Goal: Task Accomplishment & Management: Use online tool/utility

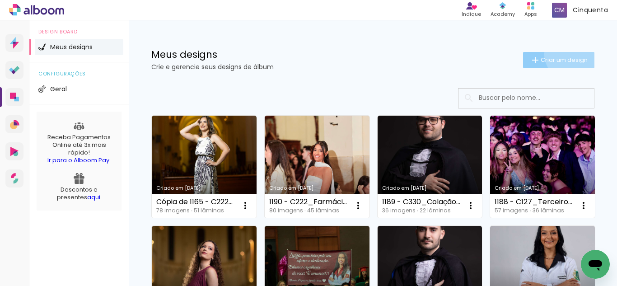
click at [563, 54] on paper-button "Criar um design" at bounding box center [558, 60] width 71 height 16
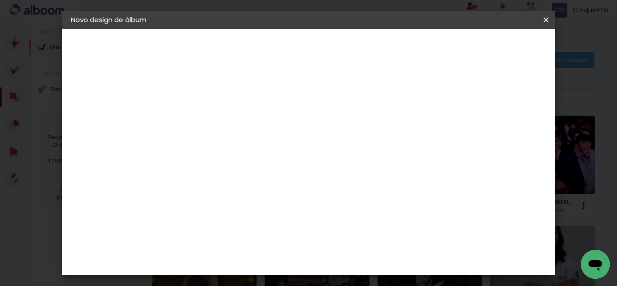
scroll to position [0, 194]
type input "C127_Terceiro Ano Jesuítas_Murilo Zanatta Borsato do Rosário 30 (30x22cm EK"
type paper-input "C127_Terceiro Ano Jesuítas_Murilo Zanatta Borsato do Rosário 30 (30x22cm EK"
drag, startPoint x: 359, startPoint y: 129, endPoint x: 380, endPoint y: 123, distance: 22.0
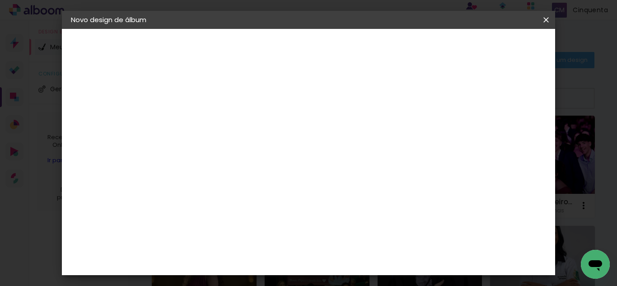
click at [222, 123] on paper-input-container "Título do álbum C127_Terceiro Ano Jesuítas_Murilo Zanatta Borsato do Rosário 30…" at bounding box center [218, 121] width 6 height 23
drag, startPoint x: 380, startPoint y: 123, endPoint x: 480, endPoint y: 146, distance: 102.3
click at [258, 106] on div "Informações Dê um título ao seu álbum. Avançar" at bounding box center [218, 67] width 79 height 77
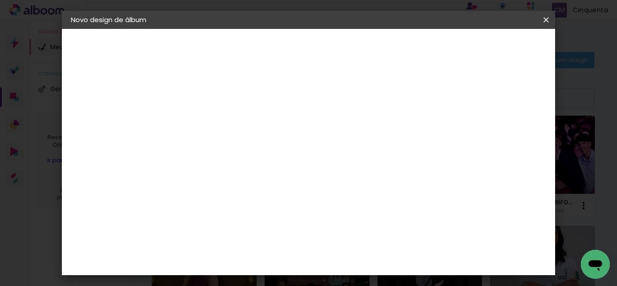
drag, startPoint x: 456, startPoint y: 126, endPoint x: 452, endPoint y: 122, distance: 5.1
click at [222, 122] on paper-input-container "Título do álbum C127_Terceiro Ano Jesuítas_Murilo Zanatta Borsato do Rosário 30…" at bounding box center [218, 121] width 6 height 23
drag, startPoint x: 452, startPoint y: 122, endPoint x: 459, endPoint y: 126, distance: 8.1
click at [244, 126] on div at bounding box center [218, 122] width 51 height 68
click at [219, 124] on input "C127_Terceiro Ano Jesuítas_Murilo Zanatta Borsato do Rosário 30 (30x22cm EK" at bounding box center [219, 121] width 0 height 14
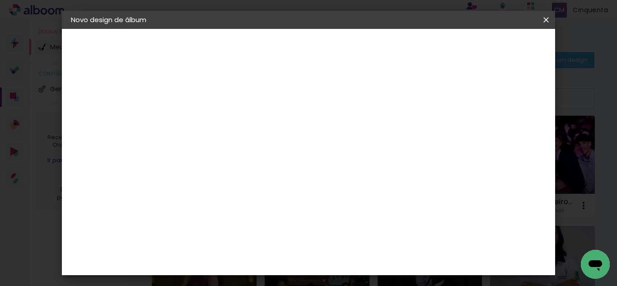
scroll to position [0, 194]
drag, startPoint x: 430, startPoint y: 117, endPoint x: 462, endPoint y: 132, distance: 34.7
click at [244, 132] on div at bounding box center [218, 122] width 51 height 68
click at [219, 123] on input "C127_Terceiro Ano Jesuítas_Murilo Zanatta Borsato do Rosário 30 (30x22cm EK" at bounding box center [219, 121] width 0 height 14
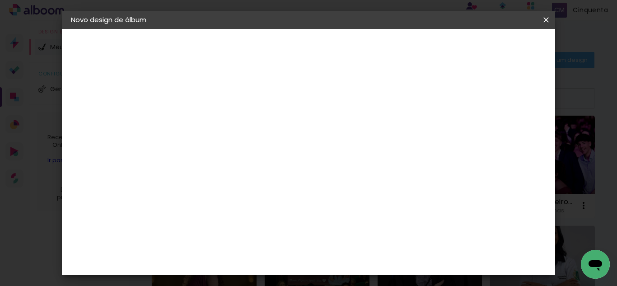
type input "C127_Terceiro Ano Jesuítas_Murilo Zanatta Borsato do Rosário 30 (30x22cm SE)"
type paper-input "C127_Terceiro Ano Jesuítas_Murilo Zanatta Borsato do Rosário 30 (30x22cm SE)"
click at [0, 0] on slot "Avançar" at bounding box center [0, 0] width 0 height 0
drag, startPoint x: 450, startPoint y: 145, endPoint x: 460, endPoint y: 134, distance: 14.7
click at [387, 145] on paper-item "Tamanho Livre" at bounding box center [344, 137] width 87 height 20
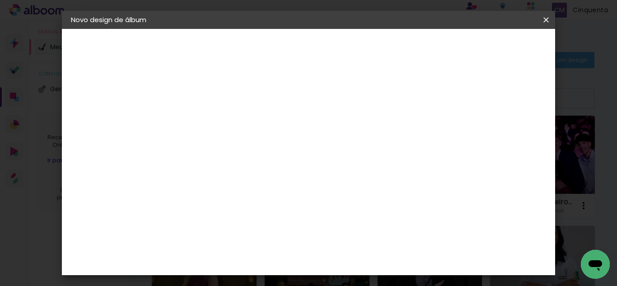
click at [0, 0] on slot "Avançar" at bounding box center [0, 0] width 0 height 0
type input "1"
type paper-input "1"
click at [225, 108] on input "1" at bounding box center [212, 103] width 31 height 11
type input "0"
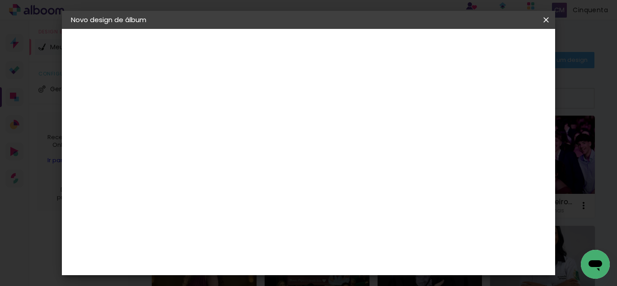
type paper-input "0"
click at [225, 108] on input "0" at bounding box center [212, 103] width 31 height 11
type input "0"
click at [225, 108] on input "0" at bounding box center [212, 103] width 31 height 11
type input "4"
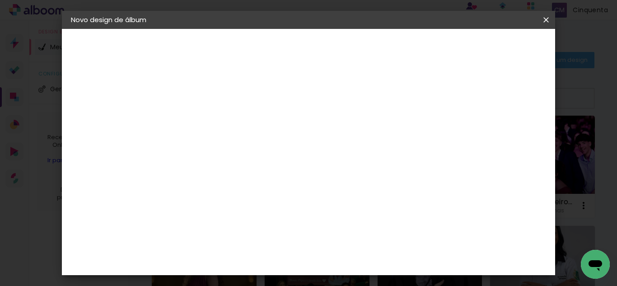
type paper-input "4"
click at [506, 140] on input "4" at bounding box center [501, 137] width 16 height 14
type input "3"
type paper-input "3"
click at [506, 140] on input "3" at bounding box center [502, 137] width 16 height 14
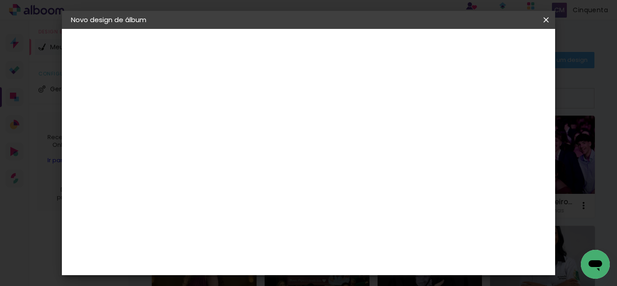
type input "2"
type paper-input "2"
click at [506, 140] on input "2" at bounding box center [502, 137] width 16 height 14
type input "1"
type paper-input "1"
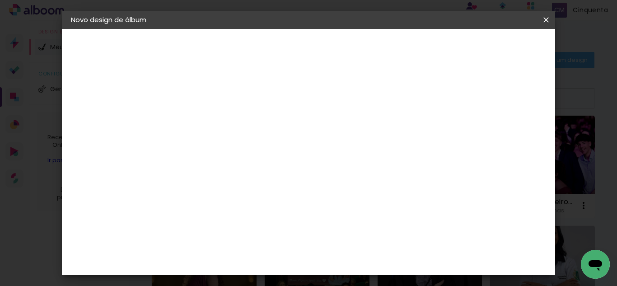
click at [507, 140] on input "1" at bounding box center [504, 137] width 16 height 14
type input "0"
click at [510, 140] on input "0" at bounding box center [505, 137] width 16 height 14
drag, startPoint x: 200, startPoint y: 147, endPoint x: 190, endPoint y: 146, distance: 10.4
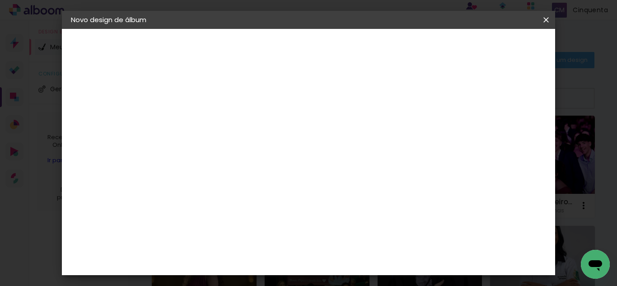
click at [190, 146] on input "30" at bounding box center [189, 148] width 23 height 14
type input "22"
type paper-input "22"
click at [364, 260] on input "60" at bounding box center [357, 259] width 23 height 14
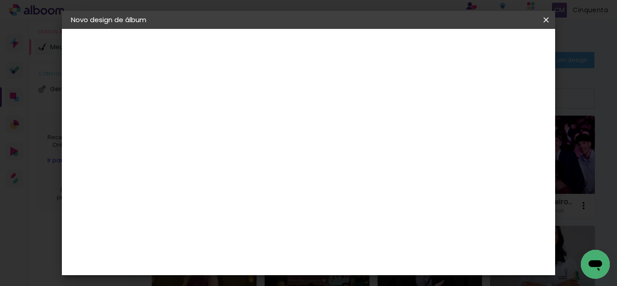
scroll to position [188, 0]
type input "30"
type paper-input "30"
click at [425, 42] on paper-button "Iniciar design" at bounding box center [402, 51] width 46 height 22
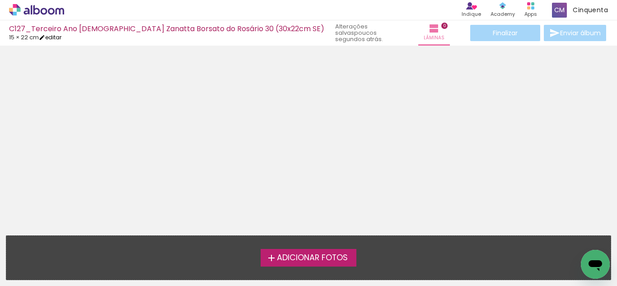
click at [45, 36] on iron-icon at bounding box center [42, 37] width 6 height 6
type input "C127_Terceiro Ano Jesuítas_Murilo Zanatta Borsato do Rosário 30 (30x22cm SE)"
type input "0"
type input "22"
type input "30"
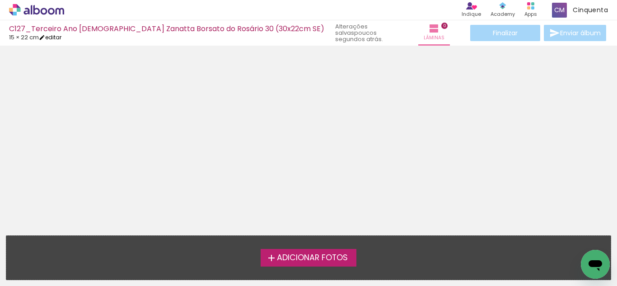
type input "0"
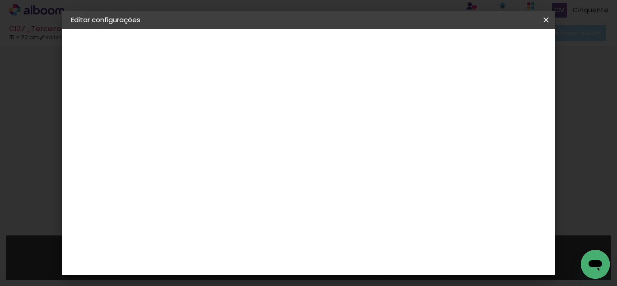
click at [109, 37] on div "1. Informações Preenchendo título... C127_Terceiro Ano Jesuítas_Murilo Zanatta …" at bounding box center [120, 42] width 117 height 27
click at [0, 0] on slot "C127_Terceiro Ano Jesuítas_Murilo Zanatta Borsato do Rosário 30 (30x22cm SE)" at bounding box center [0, 0] width 0 height 0
drag, startPoint x: 283, startPoint y: 117, endPoint x: 288, endPoint y: 123, distance: 8.0
click at [219, 117] on input "C127_Terceiro Ano Jesuítas_Murilo Zanatta Borsato do Rosário 30 (30x22cm SE)" at bounding box center [219, 121] width 0 height 14
type input "1191 - C127_Terceiro Ano [DEMOGRAPHIC_DATA] Zanatta Borsato do Rosário 30 (30x2…"
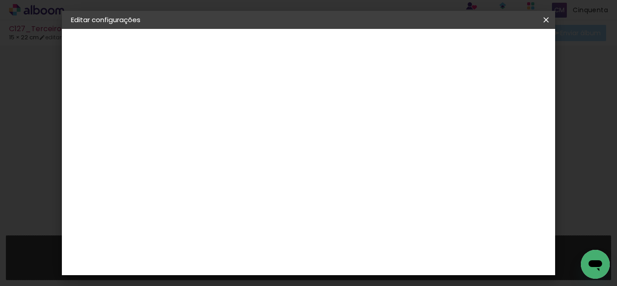
click at [311, 49] on paper-button "Avançar" at bounding box center [289, 47] width 44 height 15
click at [387, 139] on paper-item "Tamanho Livre" at bounding box center [344, 137] width 87 height 20
click at [0, 0] on slot "Avançar" at bounding box center [0, 0] width 0 height 0
click at [356, 52] on paper-button "Salvar configurações" at bounding box center [324, 51] width 64 height 22
click at [356, 54] on paper-button "Salvar configurações" at bounding box center [324, 51] width 64 height 22
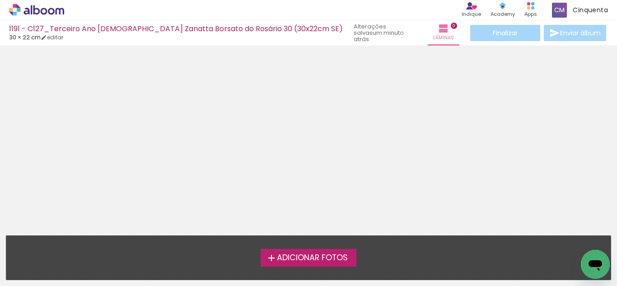
click at [284, 268] on div "Adicionar Fotos Solte suas fotos aqui..." at bounding box center [308, 258] width 604 height 44
click at [280, 257] on span "Adicionar Fotos" at bounding box center [312, 258] width 71 height 8
click at [0, 0] on input "file" at bounding box center [0, 0] width 0 height 0
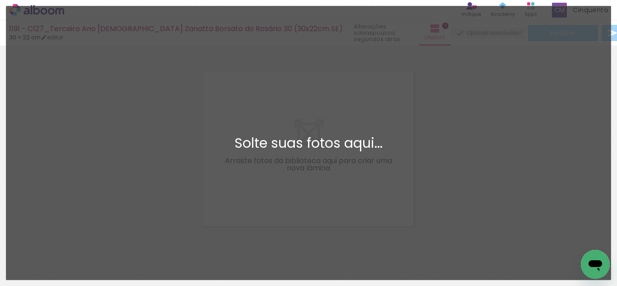
scroll to position [12, 0]
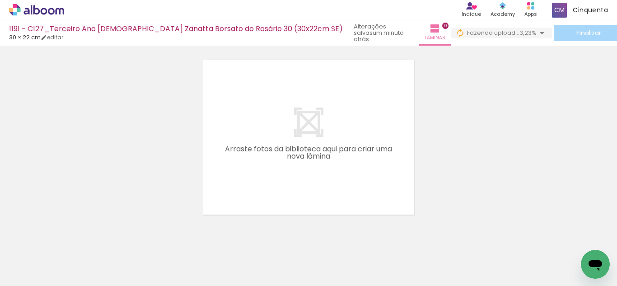
drag, startPoint x: 297, startPoint y: 81, endPoint x: 497, endPoint y: 193, distance: 228.8
click at [499, 186] on div at bounding box center [308, 125] width 617 height 177
click at [258, 140] on quentale-layouter at bounding box center [308, 137] width 210 height 154
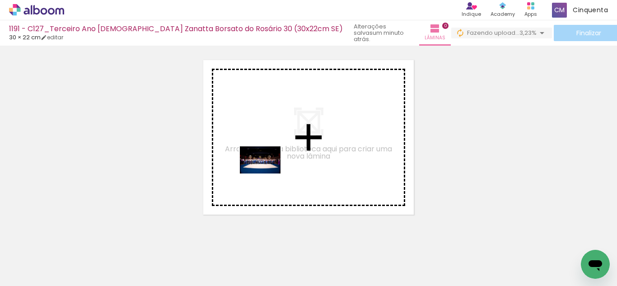
drag, startPoint x: 279, startPoint y: 222, endPoint x: 267, endPoint y: 173, distance: 50.3
click at [267, 173] on quentale-workspace at bounding box center [308, 143] width 617 height 286
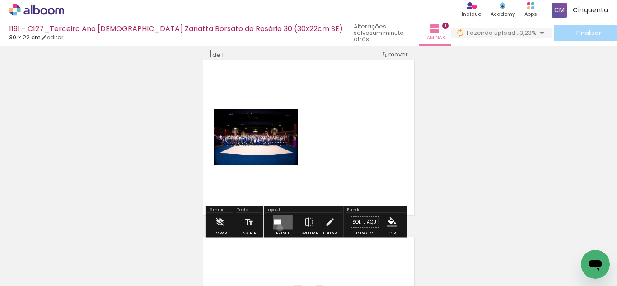
click at [278, 228] on quentale-layouter at bounding box center [282, 222] width 19 height 14
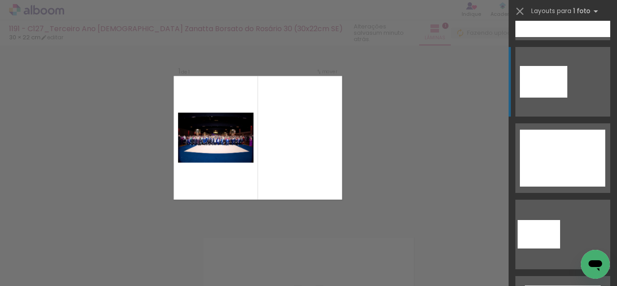
scroll to position [181, 0]
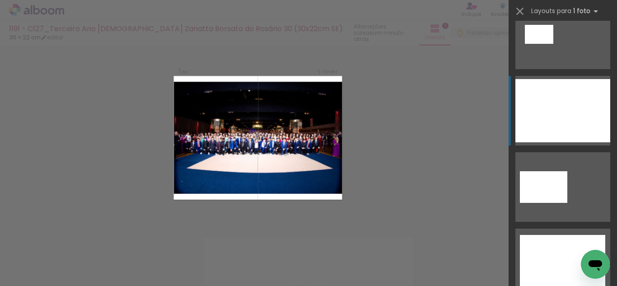
drag, startPoint x: 554, startPoint y: 121, endPoint x: 513, endPoint y: 134, distance: 42.6
click at [554, 121] on div at bounding box center [562, 110] width 95 height 63
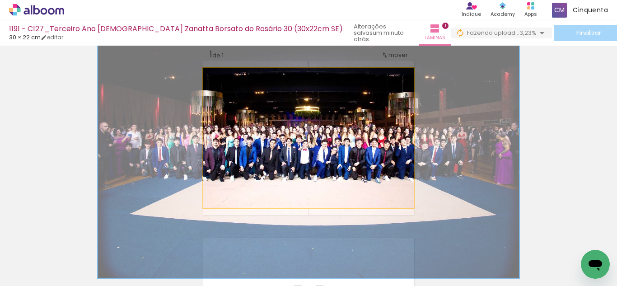
drag, startPoint x: 224, startPoint y: 75, endPoint x: 352, endPoint y: 125, distance: 137.2
type paper-slider "200"
click at [352, 70] on quentale-photo at bounding box center [308, 138] width 210 height 140
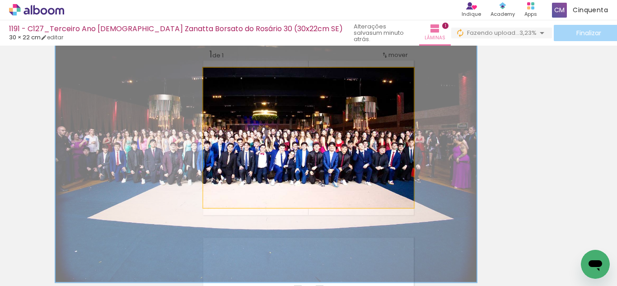
drag, startPoint x: 361, startPoint y: 143, endPoint x: 319, endPoint y: 147, distance: 42.6
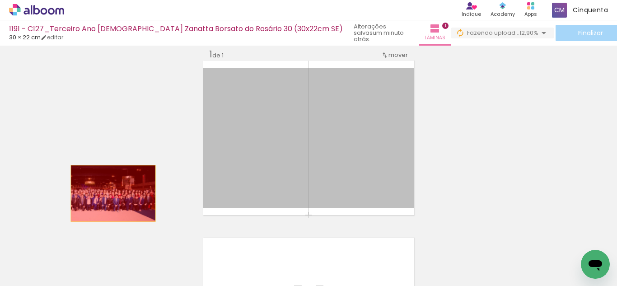
drag, startPoint x: 214, startPoint y: 163, endPoint x: 110, endPoint y: 193, distance: 108.0
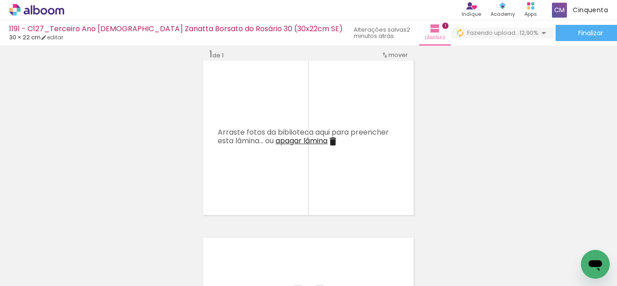
scroll to position [0, 1028]
click at [223, 258] on div at bounding box center [226, 256] width 45 height 30
drag, startPoint x: 224, startPoint y: 261, endPoint x: 277, endPoint y: 146, distance: 127.1
click at [277, 146] on quentale-workspace at bounding box center [308, 143] width 617 height 286
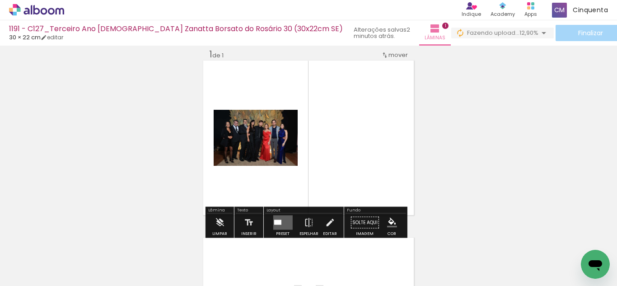
drag, startPoint x: 276, startPoint y: 221, endPoint x: 483, endPoint y: 237, distance: 207.9
click at [276, 221] on div at bounding box center [277, 222] width 7 height 5
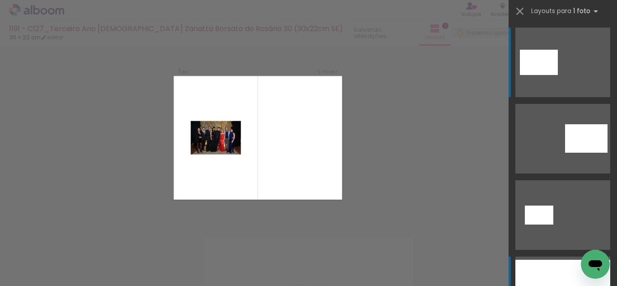
scroll to position [135, 0]
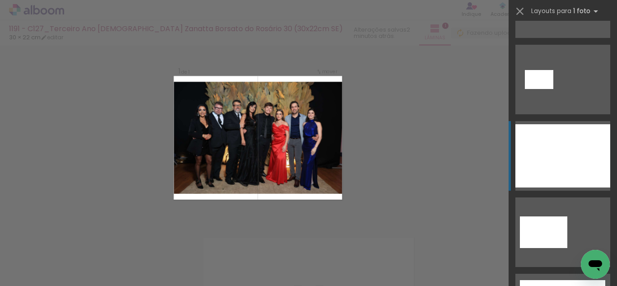
click at [550, 160] on div at bounding box center [562, 155] width 95 height 63
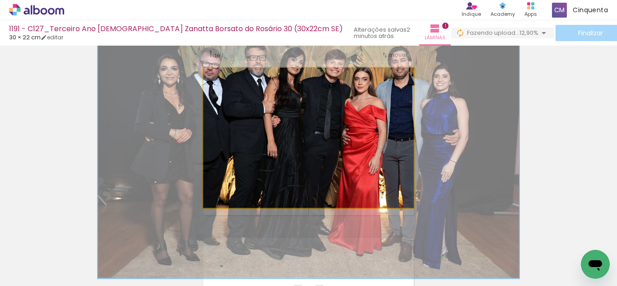
drag, startPoint x: 224, startPoint y: 76, endPoint x: 276, endPoint y: 118, distance: 66.8
click at [276, 118] on quentale-photo at bounding box center [308, 138] width 210 height 140
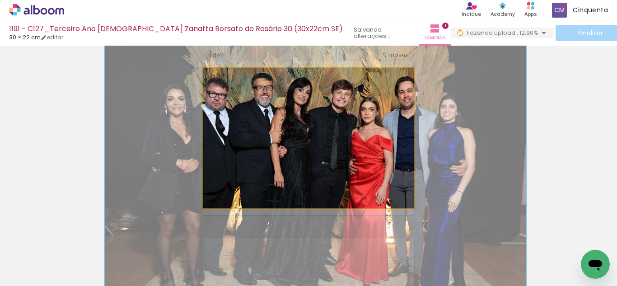
drag, startPoint x: 258, startPoint y: 140, endPoint x: 265, endPoint y: 170, distance: 30.1
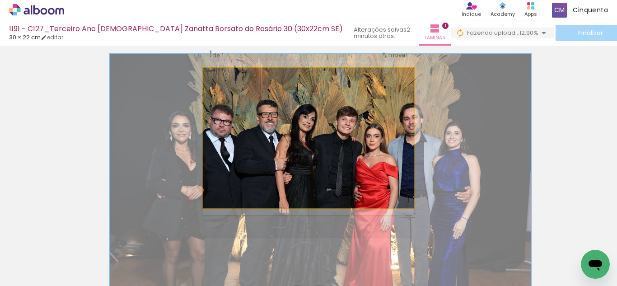
drag, startPoint x: 353, startPoint y: 173, endPoint x: 357, endPoint y: 190, distance: 17.2
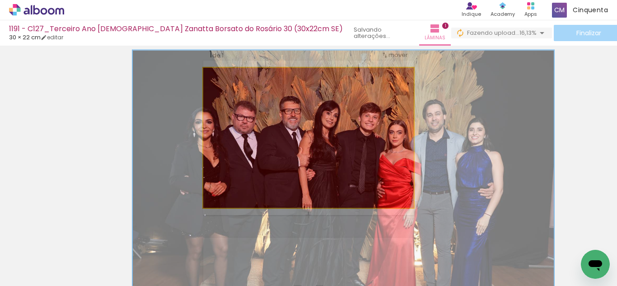
drag, startPoint x: 391, startPoint y: 136, endPoint x: 396, endPoint y: 126, distance: 11.7
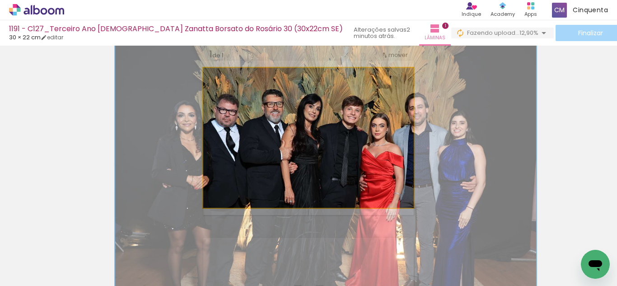
drag, startPoint x: 261, startPoint y: 78, endPoint x: 269, endPoint y: 80, distance: 7.9
click at [269, 70] on div "P&B Largura Cor" at bounding box center [310, 70] width 210 height 0
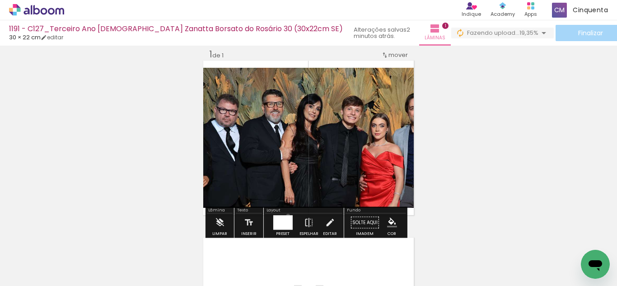
click at [286, 215] on div at bounding box center [282, 222] width 19 height 14
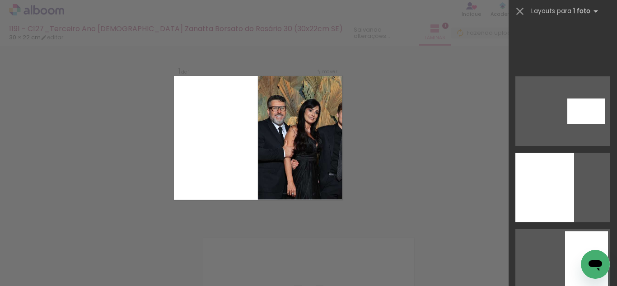
scroll to position [906, 0]
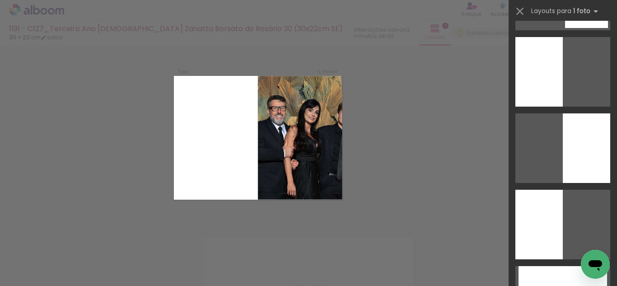
click at [567, 149] on div at bounding box center [586, 148] width 47 height 70
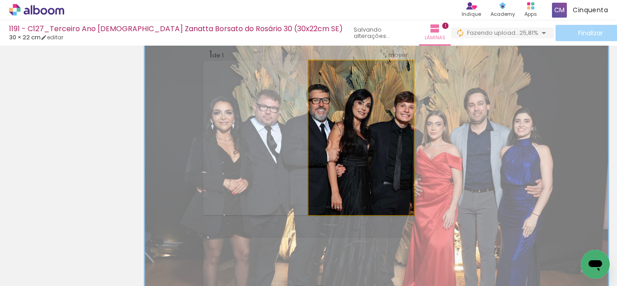
drag, startPoint x: 362, startPoint y: 116, endPoint x: 348, endPoint y: 116, distance: 14.0
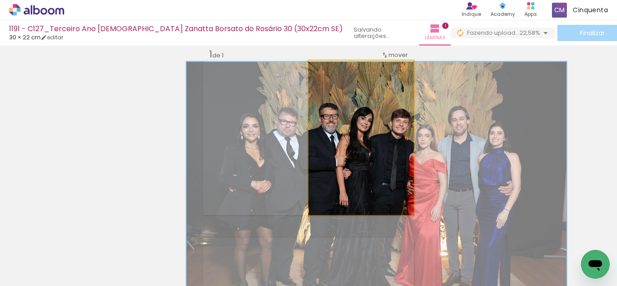
drag, startPoint x: 361, startPoint y: 72, endPoint x: 348, endPoint y: 70, distance: 12.8
click at [348, 70] on div at bounding box center [352, 70] width 8 height 8
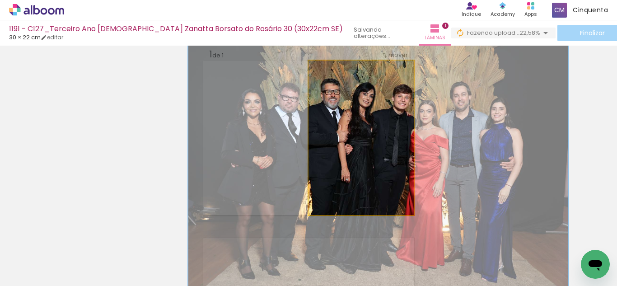
drag, startPoint x: 369, startPoint y: 115, endPoint x: 371, endPoint y: 90, distance: 24.9
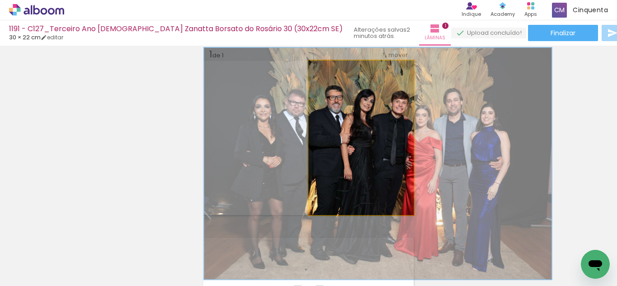
drag, startPoint x: 344, startPoint y: 66, endPoint x: 340, endPoint y: 65, distance: 5.0
click at [340, 65] on div at bounding box center [347, 70] width 14 height 14
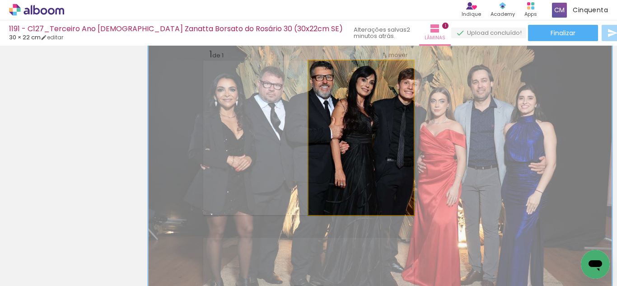
drag, startPoint x: 346, startPoint y: 70, endPoint x: 384, endPoint y: 104, distance: 50.8
click at [384, 104] on quentale-photo at bounding box center [360, 137] width 105 height 154
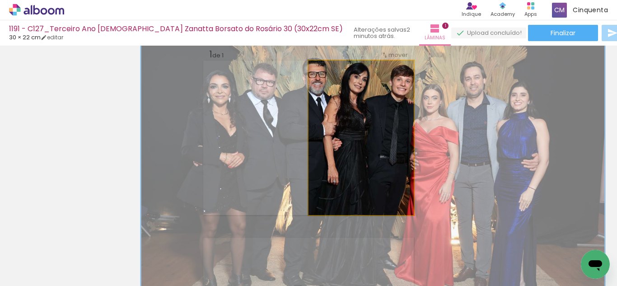
drag, startPoint x: 377, startPoint y: 117, endPoint x: 370, endPoint y: 114, distance: 7.1
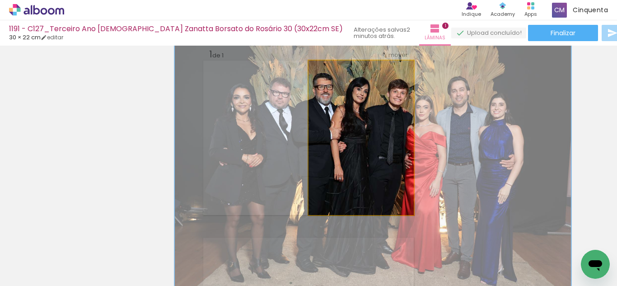
drag, startPoint x: 358, startPoint y: 70, endPoint x: 348, endPoint y: 70, distance: 10.4
click at [348, 70] on div at bounding box center [354, 70] width 14 height 14
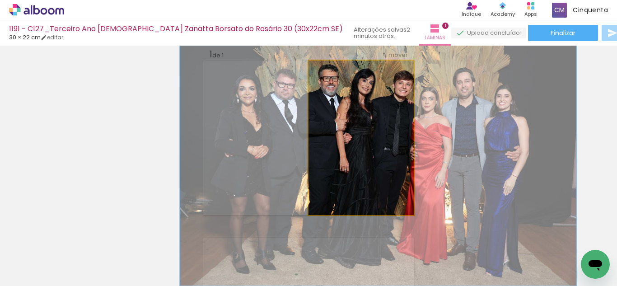
drag, startPoint x: 365, startPoint y: 111, endPoint x: 371, endPoint y: 102, distance: 10.1
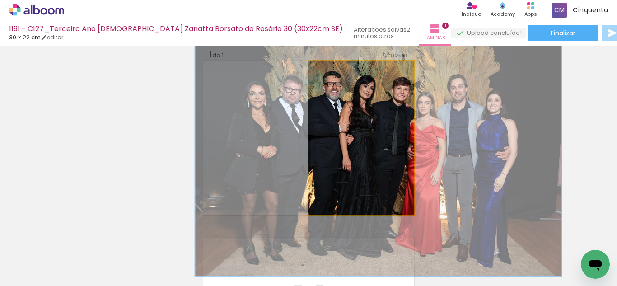
click at [348, 69] on div at bounding box center [350, 70] width 8 height 8
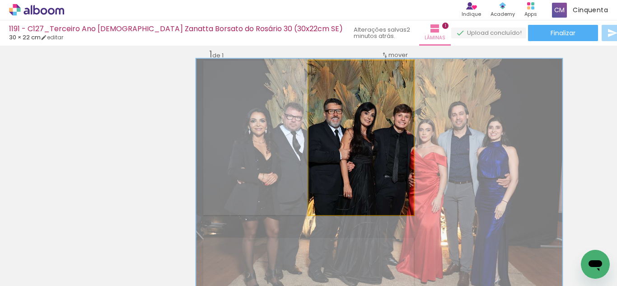
drag, startPoint x: 349, startPoint y: 127, endPoint x: 349, endPoint y: 155, distance: 27.5
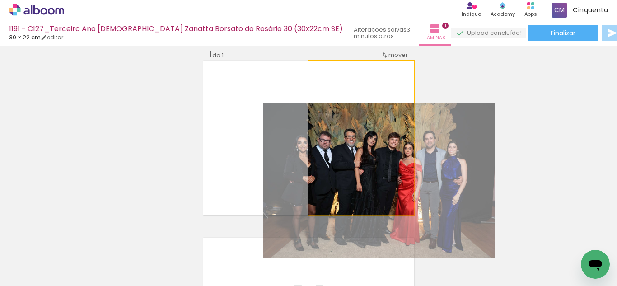
drag, startPoint x: 345, startPoint y: 68, endPoint x: 302, endPoint y: 57, distance: 44.2
type paper-slider "100"
click at [302, 57] on div "Inserir lâmina 1 de 1" at bounding box center [308, 214] width 617 height 354
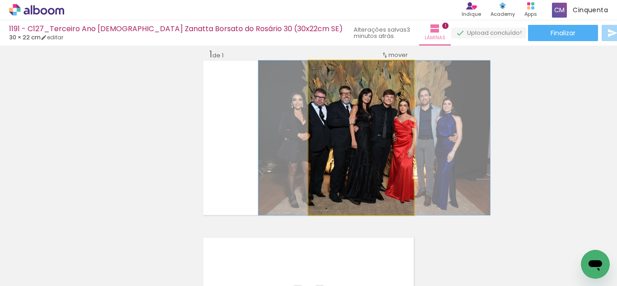
drag, startPoint x: 353, startPoint y: 174, endPoint x: 348, endPoint y: 118, distance: 56.2
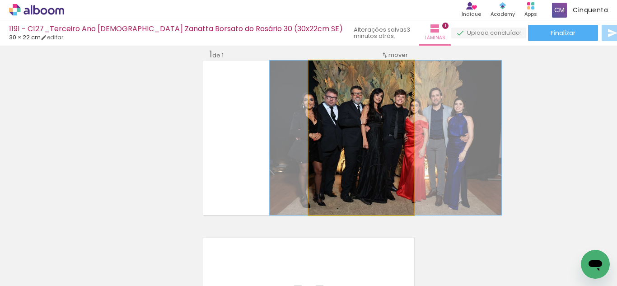
drag, startPoint x: 347, startPoint y: 126, endPoint x: 358, endPoint y: 138, distance: 16.3
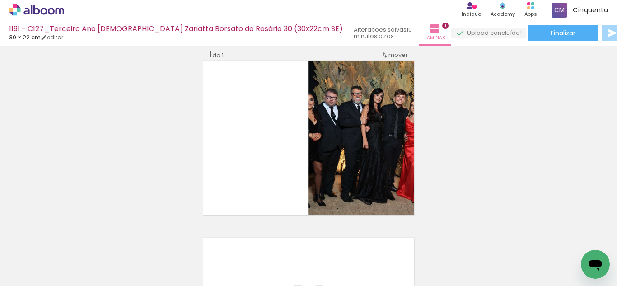
scroll to position [0, 637]
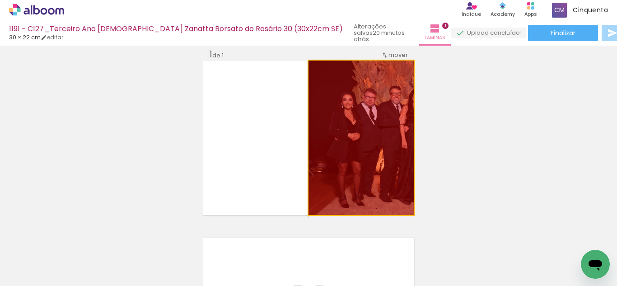
drag, startPoint x: 362, startPoint y: 123, endPoint x: 518, endPoint y: 150, distance: 158.1
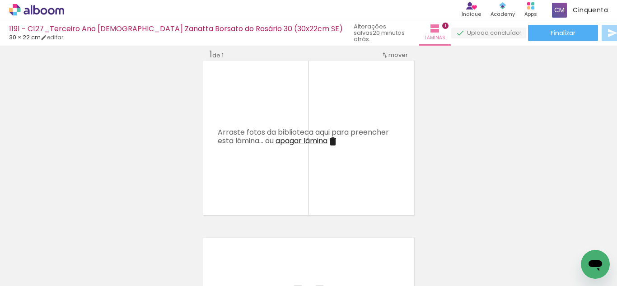
click at [50, 14] on icon at bounding box center [51, 11] width 7 height 7
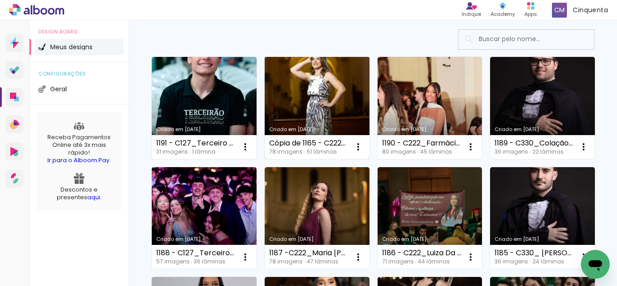
scroll to position [45, 0]
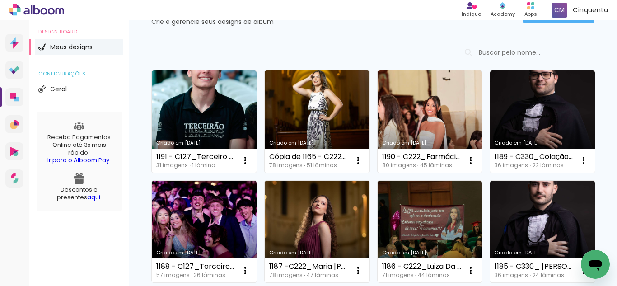
click at [199, 121] on link "Criado em [DATE]" at bounding box center [204, 121] width 105 height 102
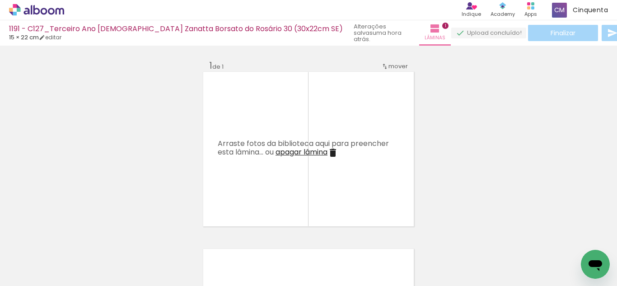
click at [294, 154] on span "apagar lâmina" at bounding box center [301, 152] width 52 height 10
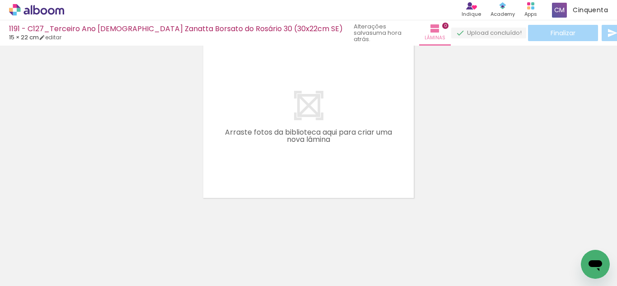
scroll to position [0, 405]
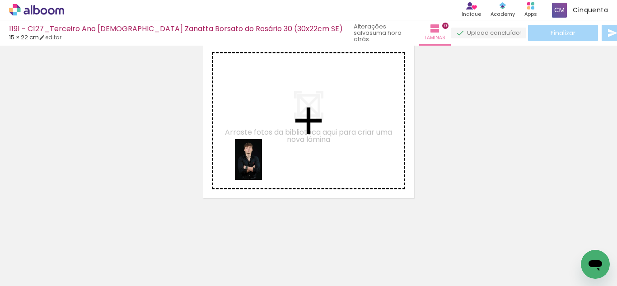
drag, startPoint x: 246, startPoint y: 267, endPoint x: 262, endPoint y: 166, distance: 102.4
click at [262, 166] on quentale-workspace at bounding box center [308, 143] width 617 height 286
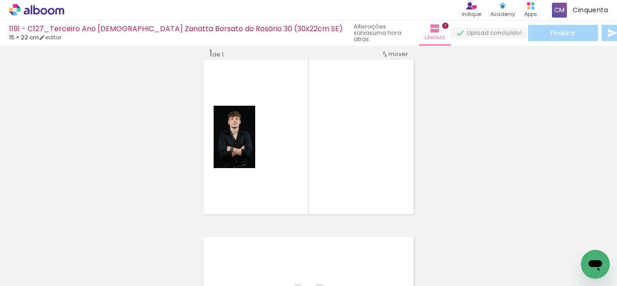
scroll to position [12, 0]
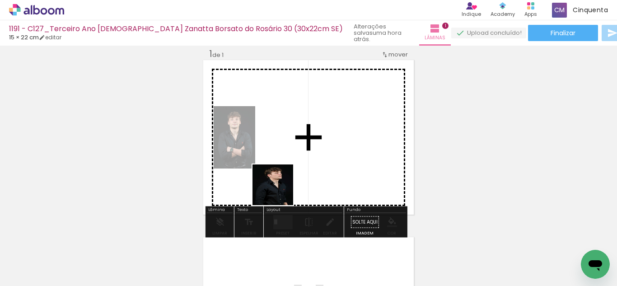
drag, startPoint x: 286, startPoint y: 257, endPoint x: 283, endPoint y: 162, distance: 95.3
click at [283, 162] on quentale-workspace at bounding box center [308, 143] width 617 height 286
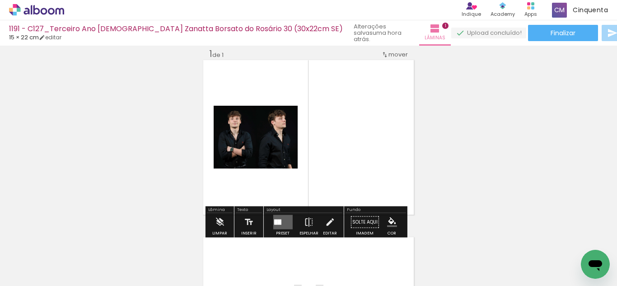
click at [42, 260] on input "Todas as fotos" at bounding box center [25, 259] width 34 height 8
click at [50, 258] on paper-item "Não utilizadas" at bounding box center [29, 256] width 47 height 8
type input "Não utilizadas"
click at [285, 223] on quentale-layouter at bounding box center [282, 222] width 19 height 14
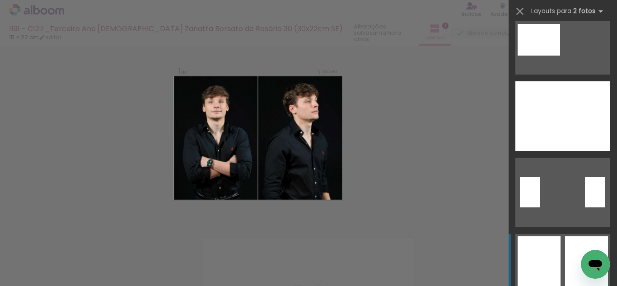
scroll to position [135, 0]
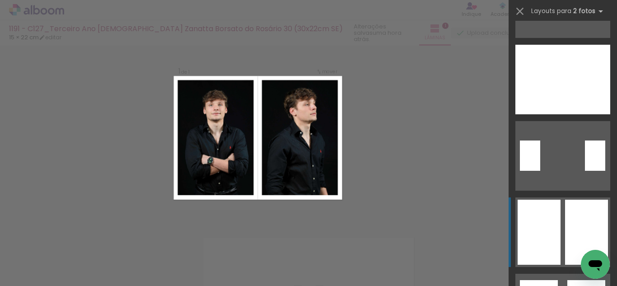
click at [554, 228] on div at bounding box center [538, 232] width 43 height 65
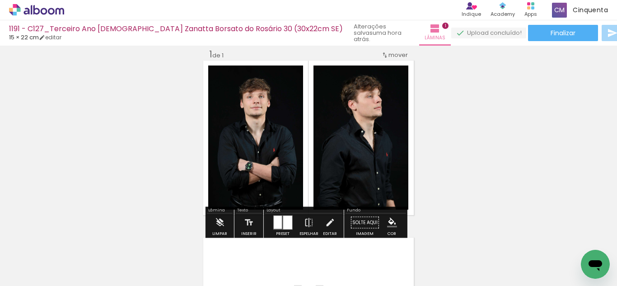
click at [387, 220] on iron-icon "color picker" at bounding box center [392, 223] width 10 height 10
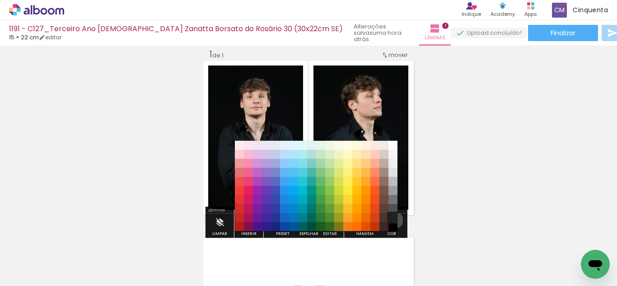
click at [391, 220] on paper-item "#212121" at bounding box center [392, 217] width 9 height 9
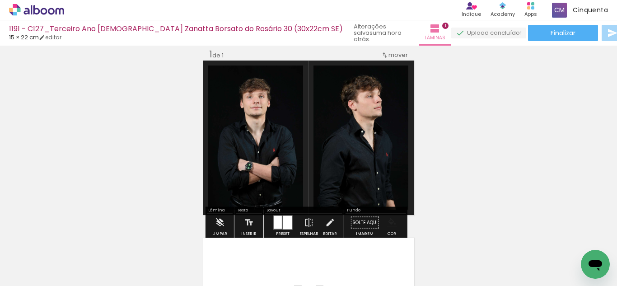
click at [390, 223] on iron-icon "color picker" at bounding box center [392, 223] width 10 height 10
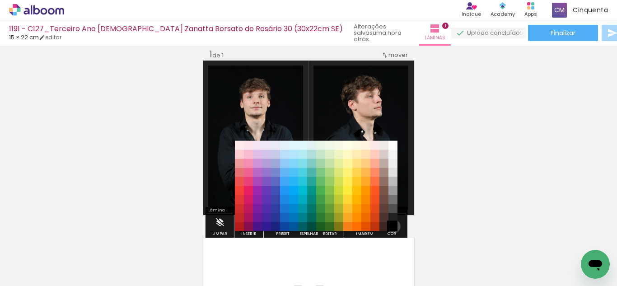
click at [390, 226] on paper-item "#000000" at bounding box center [392, 226] width 9 height 9
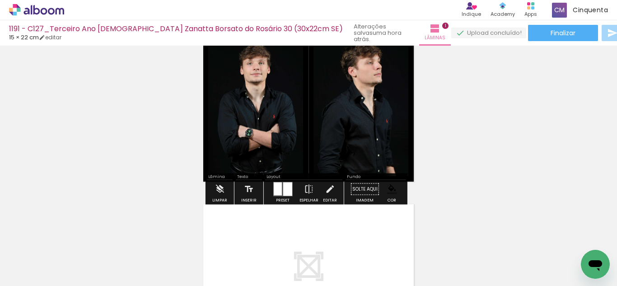
scroll to position [102, 0]
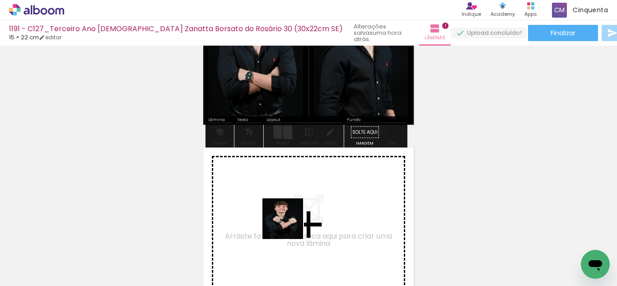
drag, startPoint x: 254, startPoint y: 261, endPoint x: 289, endPoint y: 225, distance: 50.1
click at [289, 225] on quentale-workspace at bounding box center [308, 143] width 617 height 286
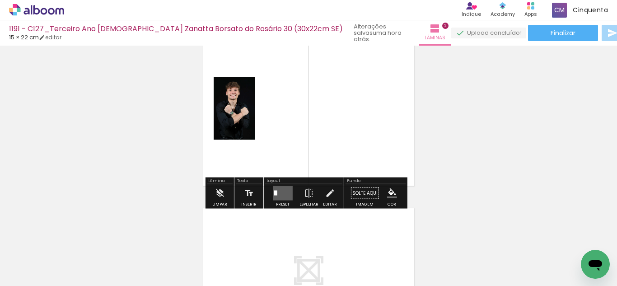
scroll to position [223, 0]
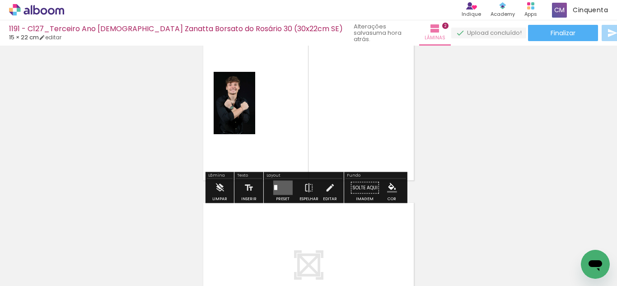
click at [283, 188] on quentale-layouter at bounding box center [282, 188] width 19 height 14
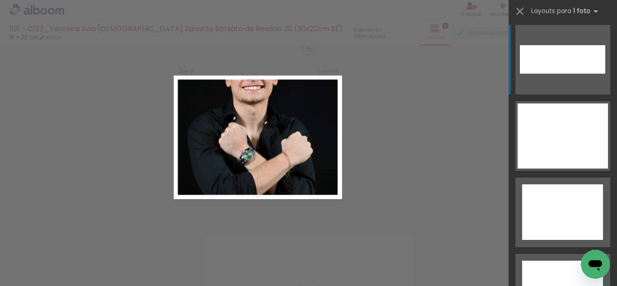
scroll to position [4101, 0]
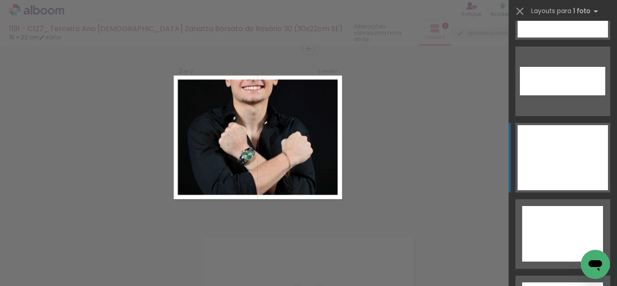
click at [566, 156] on div at bounding box center [562, 157] width 90 height 65
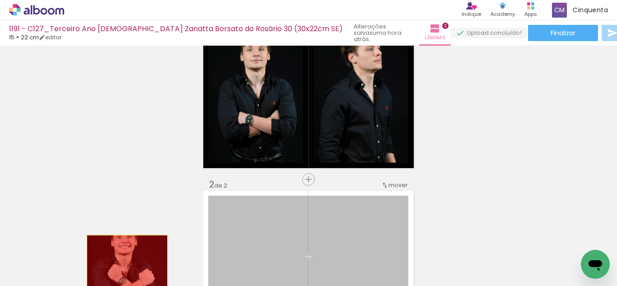
scroll to position [53, 0]
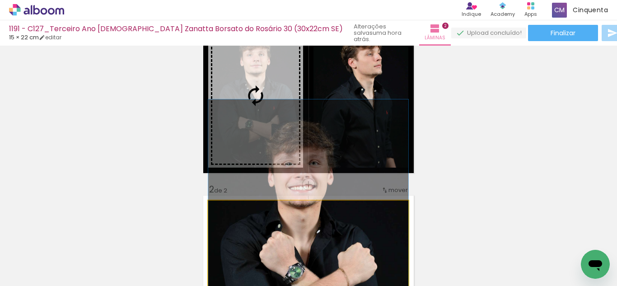
drag, startPoint x: 330, startPoint y: 118, endPoint x: 242, endPoint y: 95, distance: 91.0
click at [242, 95] on div "Inserir lâmina 1 de 2 Inserir lâmina 2 de 2" at bounding box center [308, 260] width 617 height 531
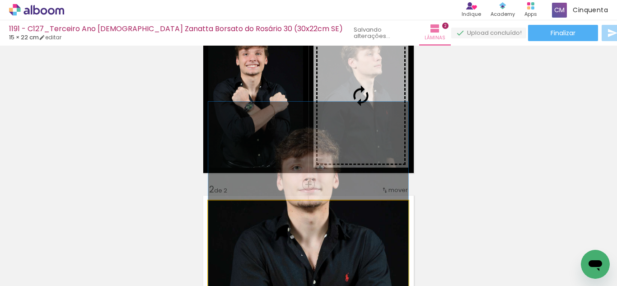
drag, startPoint x: 312, startPoint y: 139, endPoint x: 339, endPoint y: 117, distance: 34.6
click at [339, 117] on div "Inserir lâmina 1 de 2 Inserir lâmina 2 de 2" at bounding box center [308, 260] width 617 height 531
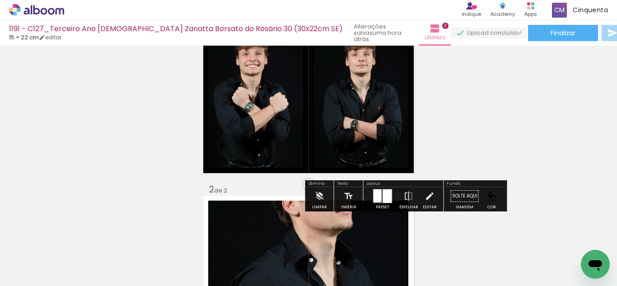
scroll to position [144, 0]
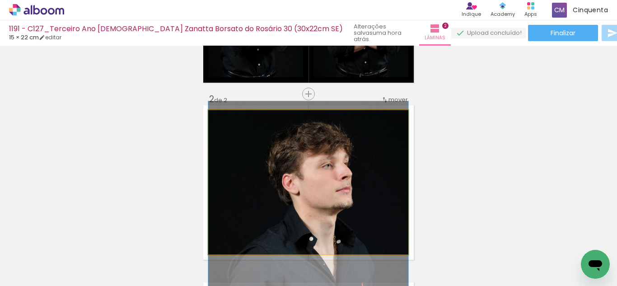
drag, startPoint x: 320, startPoint y: 157, endPoint x: 328, endPoint y: 230, distance: 73.6
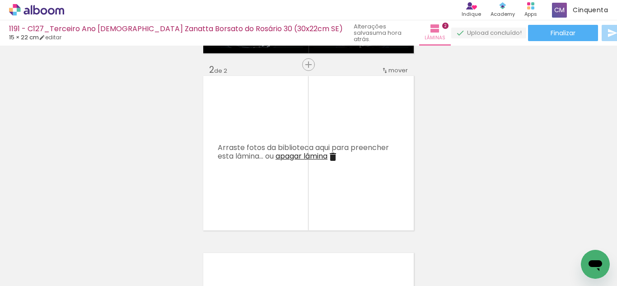
scroll to position [189, 0]
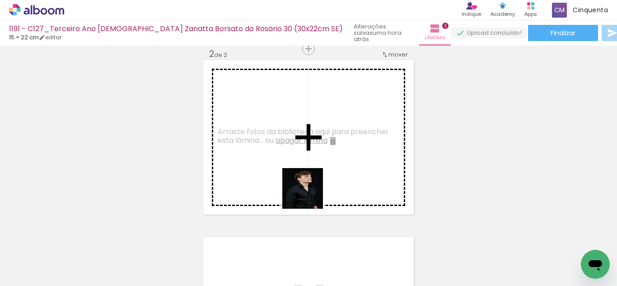
drag, startPoint x: 237, startPoint y: 258, endPoint x: 312, endPoint y: 178, distance: 109.2
click at [316, 173] on quentale-workspace at bounding box center [308, 143] width 617 height 286
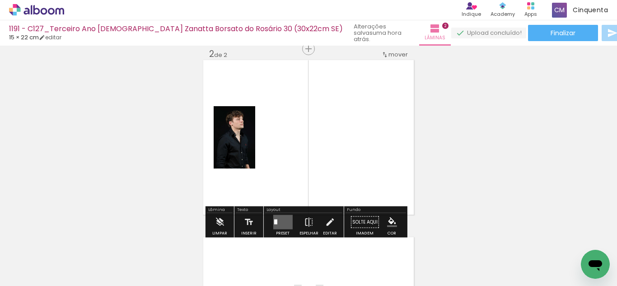
click at [280, 220] on quentale-layouter at bounding box center [282, 222] width 19 height 14
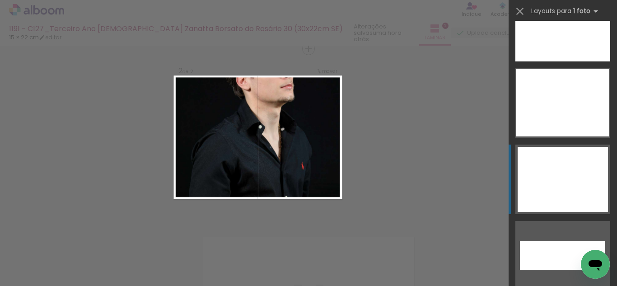
scroll to position [3973, 0]
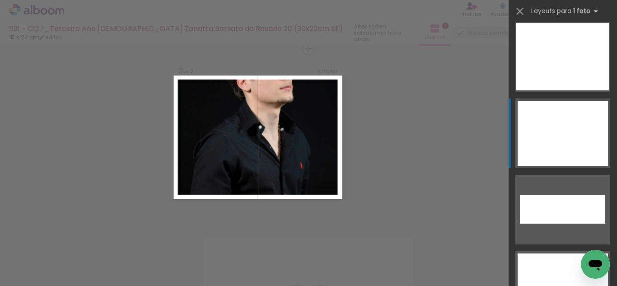
click at [553, 130] on div at bounding box center [562, 133] width 90 height 65
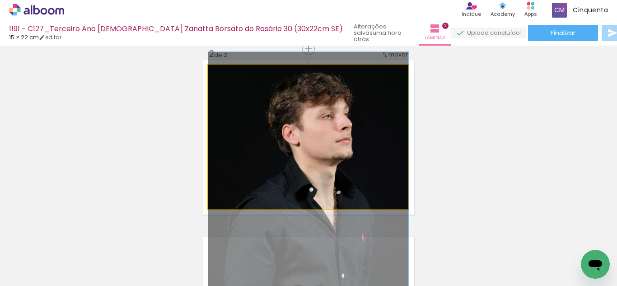
drag, startPoint x: 330, startPoint y: 127, endPoint x: 320, endPoint y: 192, distance: 65.8
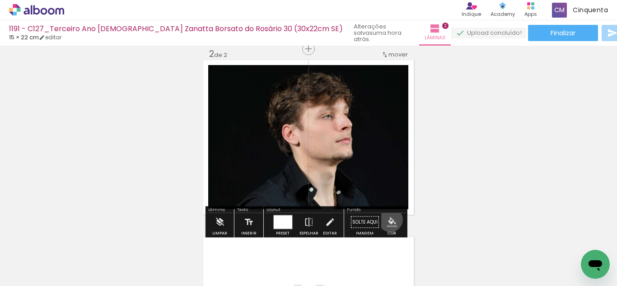
click at [387, 219] on iron-icon "color picker" at bounding box center [392, 222] width 10 height 10
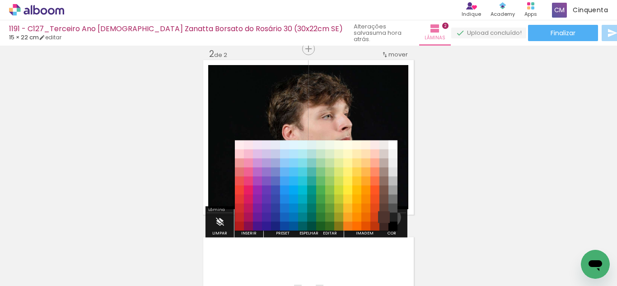
click at [388, 217] on paper-item "#4e342e" at bounding box center [383, 217] width 9 height 9
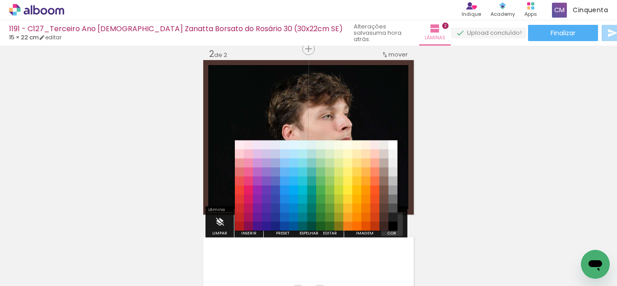
click at [389, 222] on iron-icon "color picker" at bounding box center [392, 222] width 10 height 10
click at [393, 223] on paper-item "#000000" at bounding box center [392, 226] width 9 height 9
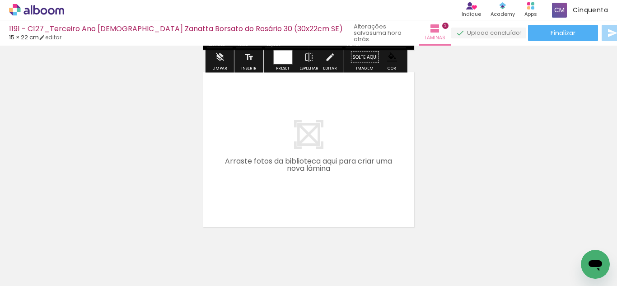
scroll to position [369, 0]
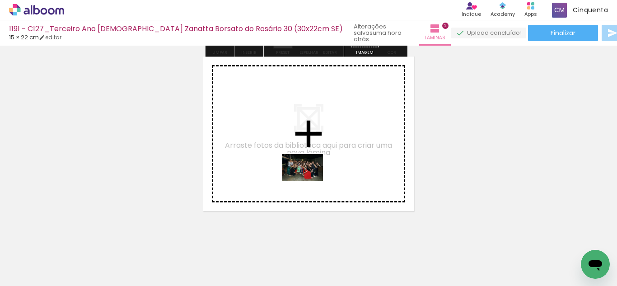
drag, startPoint x: 261, startPoint y: 241, endPoint x: 275, endPoint y: 223, distance: 22.5
click at [309, 180] on quentale-workspace at bounding box center [308, 143] width 617 height 286
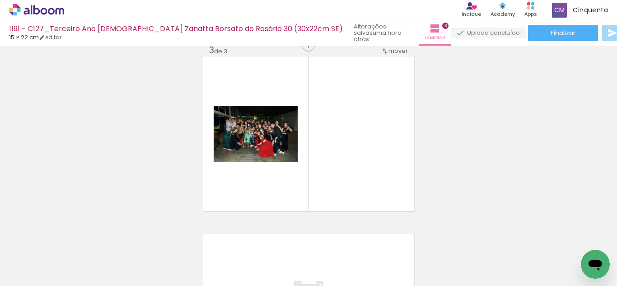
scroll to position [366, 0]
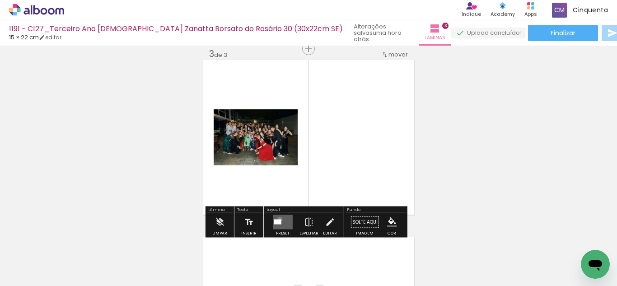
click at [278, 219] on div at bounding box center [277, 221] width 7 height 5
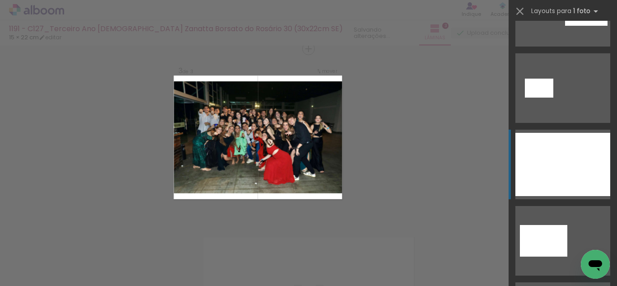
scroll to position [135, 0]
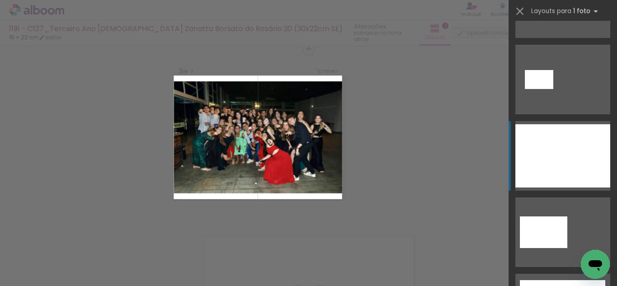
click at [568, 153] on div at bounding box center [562, 155] width 95 height 63
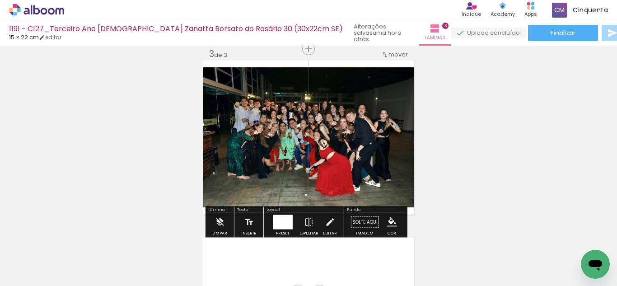
click at [387, 219] on iron-icon "color picker" at bounding box center [392, 222] width 10 height 10
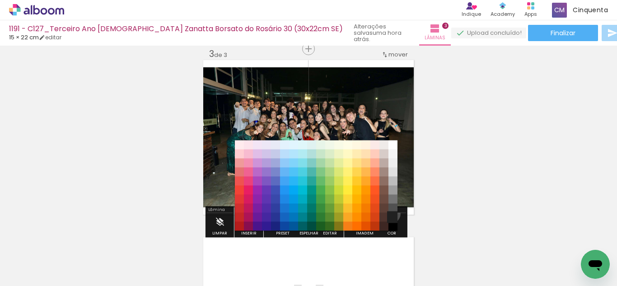
click at [388, 214] on paper-item "#212121" at bounding box center [392, 217] width 9 height 9
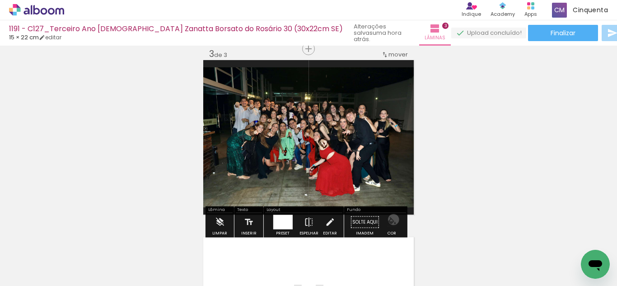
click at [390, 219] on iron-icon "color picker" at bounding box center [392, 222] width 10 height 10
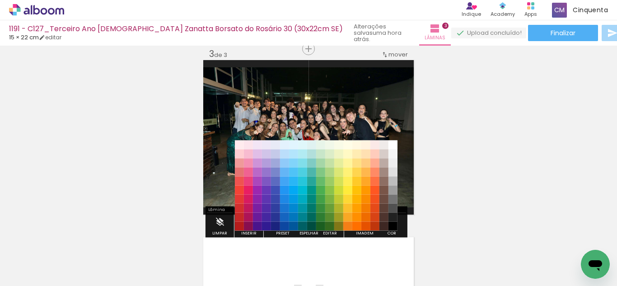
click at [391, 224] on paper-item "#000000" at bounding box center [392, 226] width 9 height 9
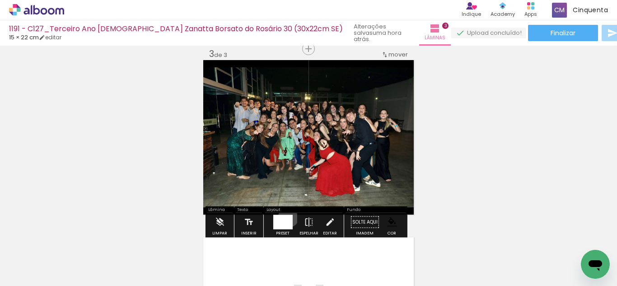
drag, startPoint x: 286, startPoint y: 217, endPoint x: 300, endPoint y: 222, distance: 14.6
click at [287, 216] on div at bounding box center [282, 222] width 19 height 14
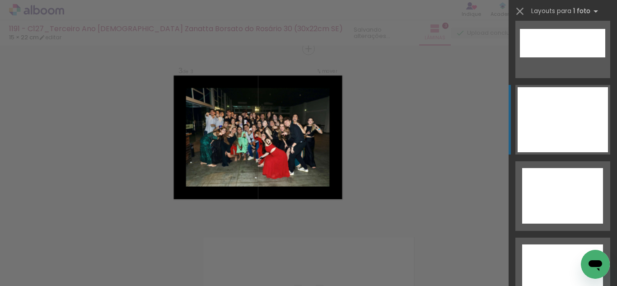
scroll to position [4101, 0]
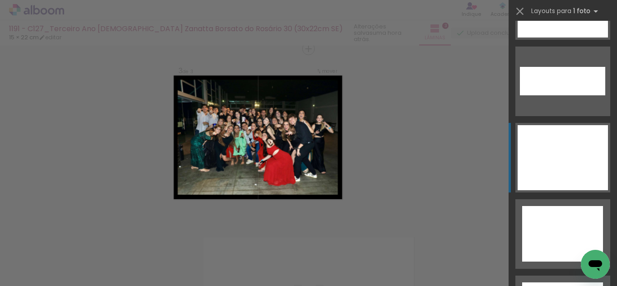
click at [558, 157] on div at bounding box center [562, 157] width 90 height 65
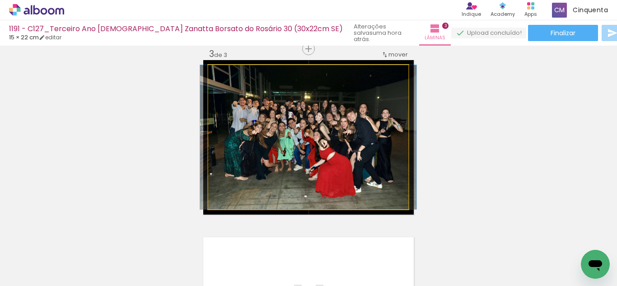
click at [386, 179] on quentale-photo at bounding box center [308, 137] width 200 height 144
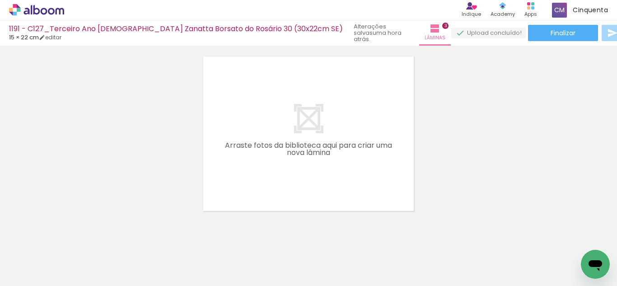
scroll to position [0, 491]
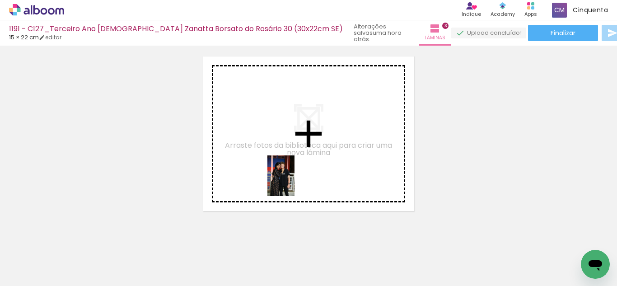
drag, startPoint x: 308, startPoint y: 269, endPoint x: 294, endPoint y: 182, distance: 87.3
click at [294, 182] on quentale-workspace at bounding box center [308, 143] width 617 height 286
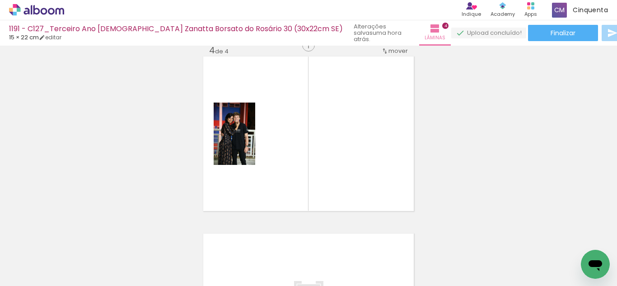
scroll to position [543, 0]
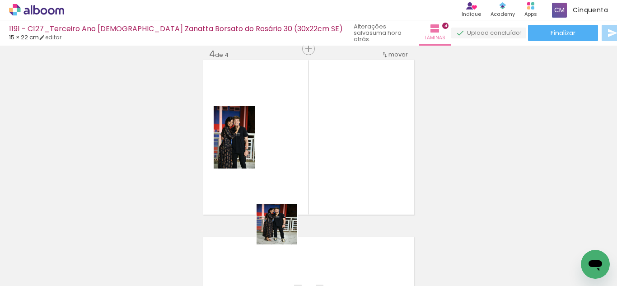
drag, startPoint x: 260, startPoint y: 263, endPoint x: 290, endPoint y: 219, distance: 53.0
click at [292, 172] on quentale-workspace at bounding box center [308, 143] width 617 height 286
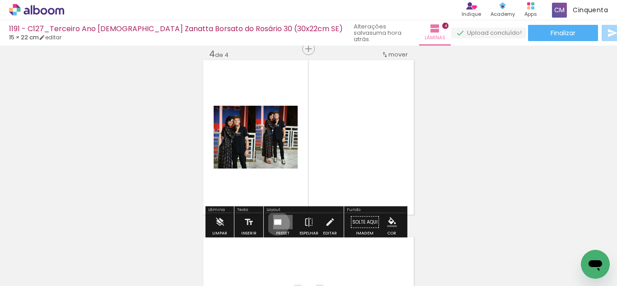
click at [277, 223] on div at bounding box center [279, 221] width 4 height 5
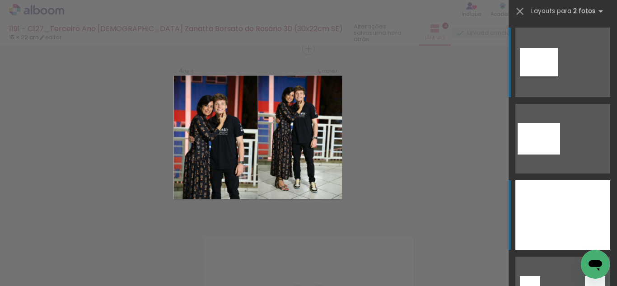
scroll to position [135, 0]
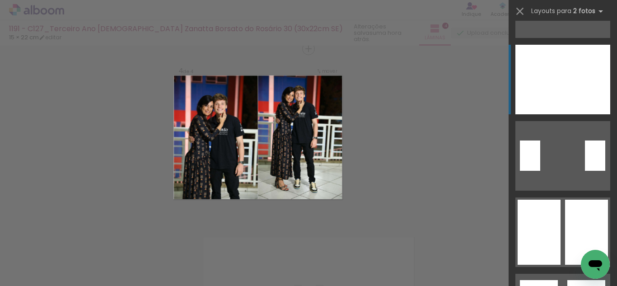
click at [547, 232] on div at bounding box center [538, 232] width 43 height 65
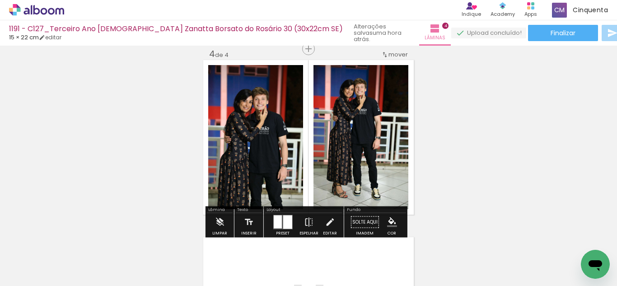
click at [387, 217] on iron-icon "color picker" at bounding box center [392, 222] width 10 height 10
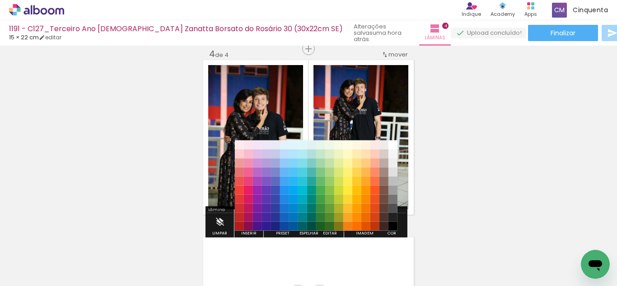
click at [391, 209] on paper-item "#515151" at bounding box center [392, 208] width 9 height 9
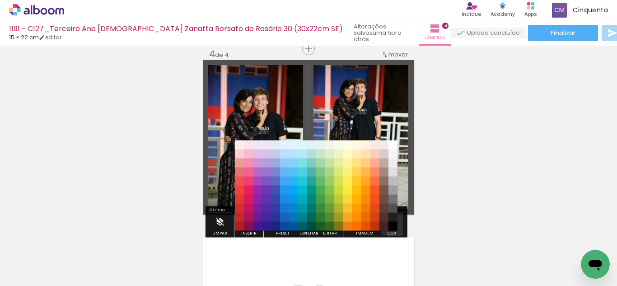
click at [392, 216] on paper-menu-button "#ffebee #ffcdd2 #ef9a9a #e57373 #ef5350 #f44336 #e53935 #d32f2f #c62828 #b71c1c…" at bounding box center [391, 222] width 17 height 17
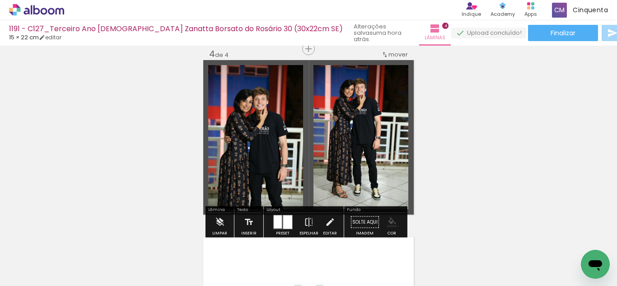
click at [395, 226] on paper-menu-button "#ffebee #ffcdd2 #ef9a9a #e57373 #ef5350 #f44336 #e53935 #d32f2f #c62828 #b71c1c…" at bounding box center [391, 222] width 17 height 17
click at [383, 219] on paper-menu-button "#ffebee #ffcdd2 #ef9a9a #e57373 #ef5350 #f44336 #e53935 #d32f2f #c62828 #b71c1c…" at bounding box center [391, 222] width 17 height 17
click at [387, 223] on iron-icon "color picker" at bounding box center [392, 222] width 10 height 10
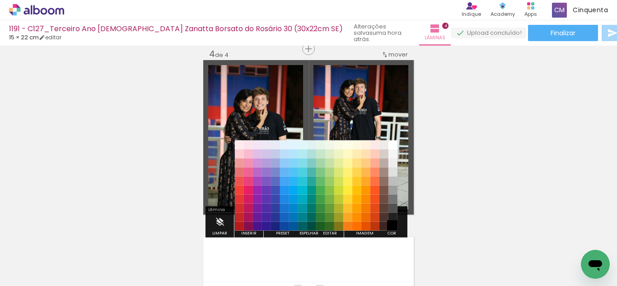
click at [391, 225] on paper-item "#000000" at bounding box center [392, 226] width 9 height 9
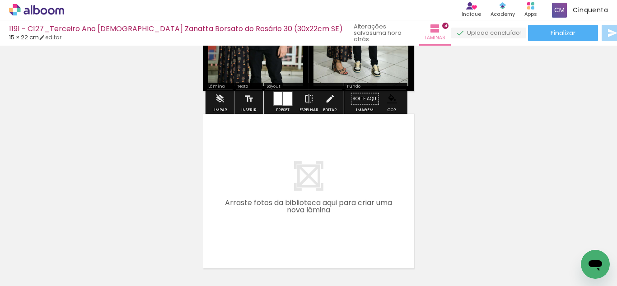
scroll to position [678, 0]
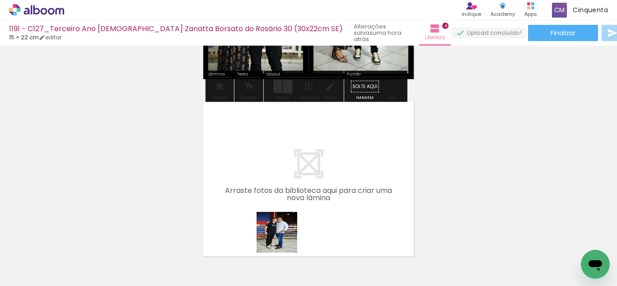
drag, startPoint x: 266, startPoint y: 265, endPoint x: 298, endPoint y: 201, distance: 71.1
click at [298, 201] on quentale-workspace at bounding box center [308, 143] width 617 height 286
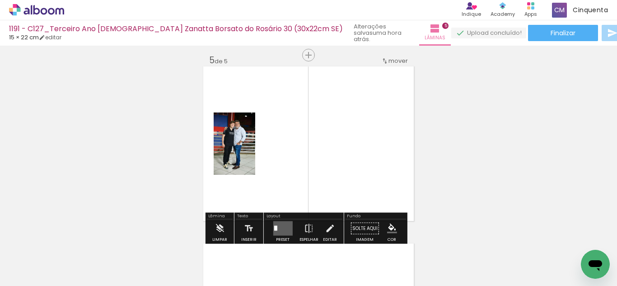
scroll to position [720, 0]
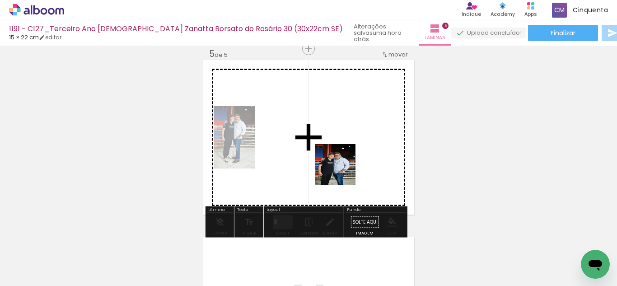
drag, startPoint x: 270, startPoint y: 259, endPoint x: 312, endPoint y: 207, distance: 65.9
click at [339, 168] on quentale-workspace at bounding box center [308, 143] width 617 height 286
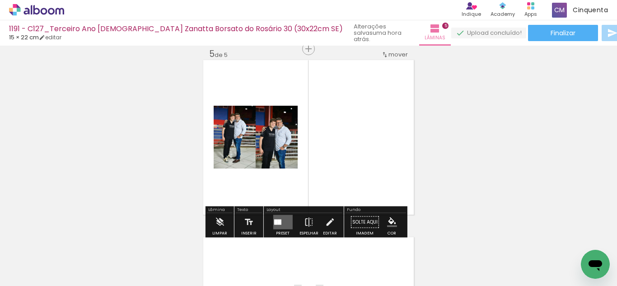
click at [288, 219] on quentale-layouter at bounding box center [282, 222] width 19 height 14
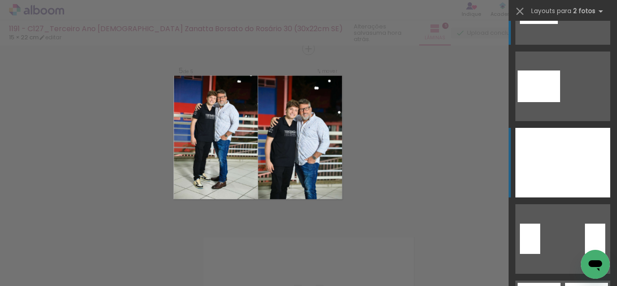
scroll to position [135, 0]
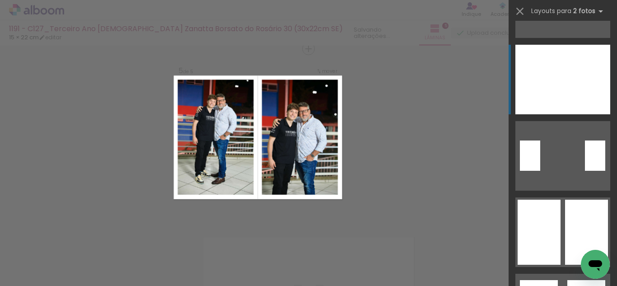
click at [554, 221] on div at bounding box center [538, 232] width 43 height 65
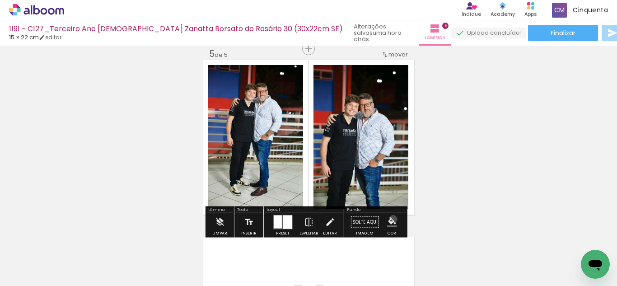
click at [390, 219] on iron-icon "color picker" at bounding box center [392, 222] width 10 height 10
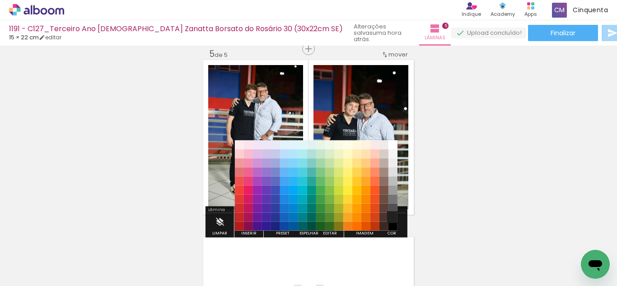
click at [392, 217] on paper-item "#212121" at bounding box center [392, 217] width 9 height 9
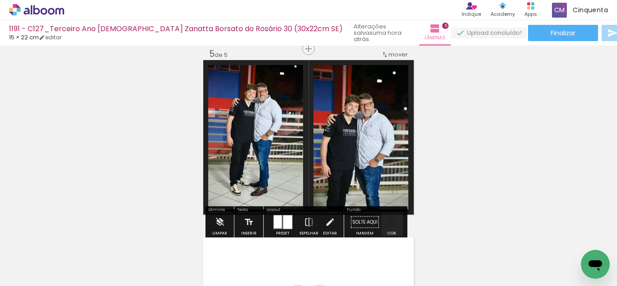
click at [391, 223] on iron-icon "color picker" at bounding box center [392, 222] width 10 height 10
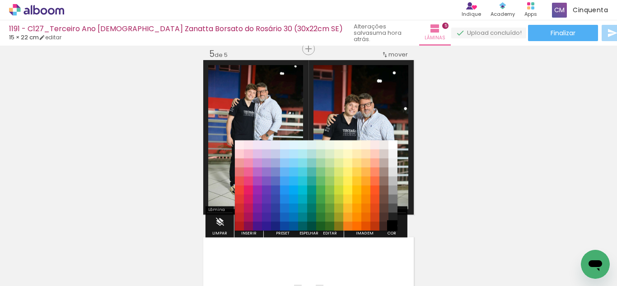
click at [392, 225] on paper-item "#000000" at bounding box center [392, 226] width 9 height 9
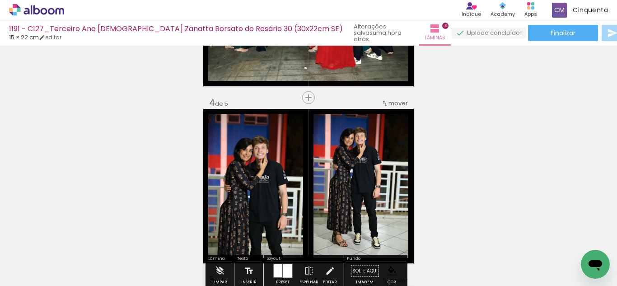
scroll to position [449, 0]
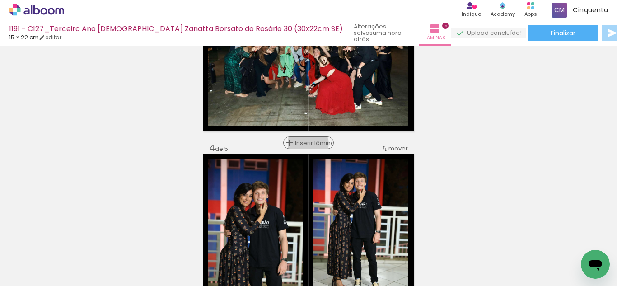
click at [305, 144] on span "Inserir lâmina" at bounding box center [312, 143] width 35 height 6
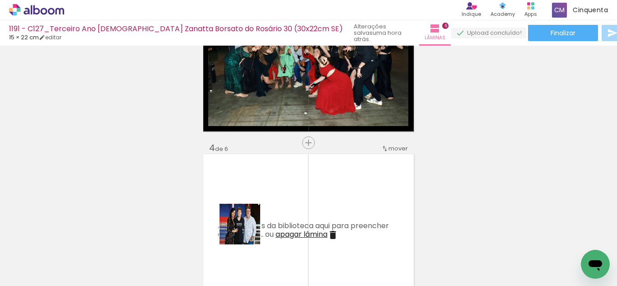
drag, startPoint x: 224, startPoint y: 251, endPoint x: 267, endPoint y: 213, distance: 57.3
click at [267, 213] on quentale-workspace at bounding box center [308, 143] width 617 height 286
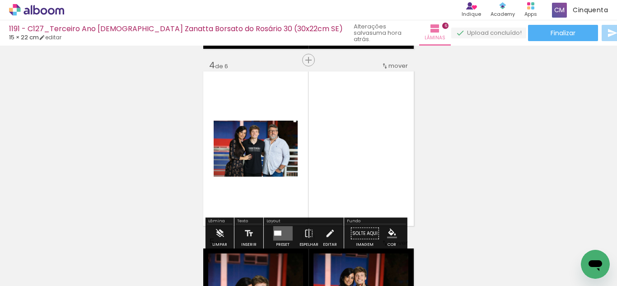
scroll to position [539, 0]
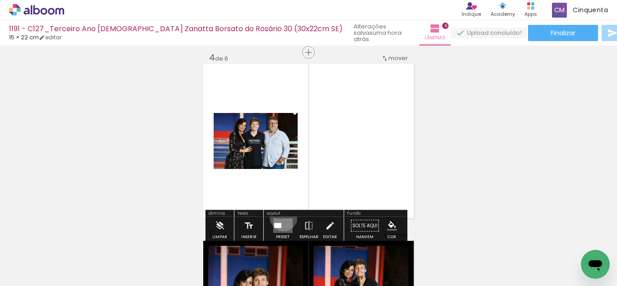
click at [282, 217] on div at bounding box center [282, 226] width 24 height 18
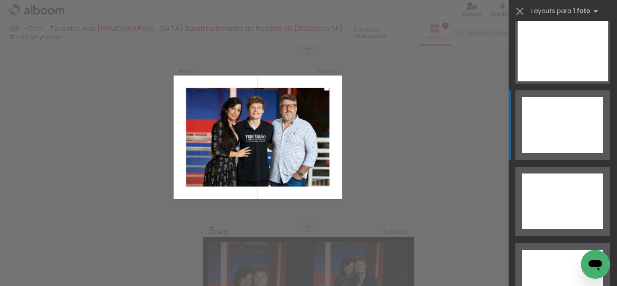
scroll to position [4192, 0]
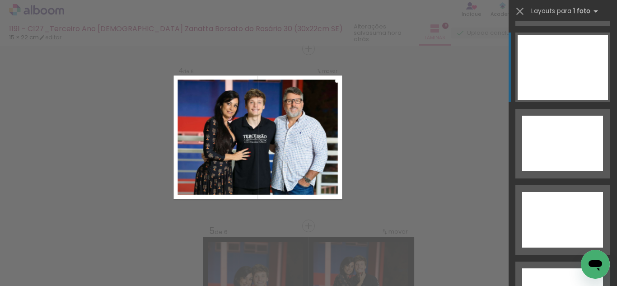
click at [554, 76] on div at bounding box center [562, 67] width 90 height 65
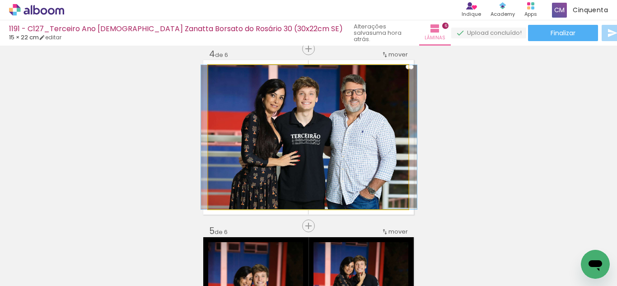
drag, startPoint x: 347, startPoint y: 135, endPoint x: 347, endPoint y: 144, distance: 9.5
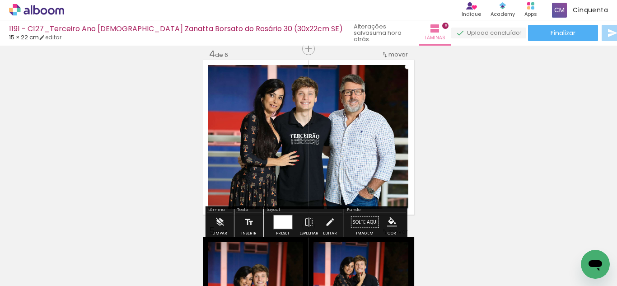
click at [390, 223] on iron-icon "color picker" at bounding box center [392, 222] width 10 height 10
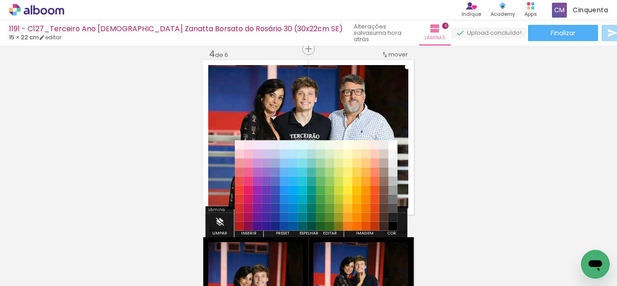
click at [391, 217] on paper-item "#212121" at bounding box center [392, 217] width 9 height 9
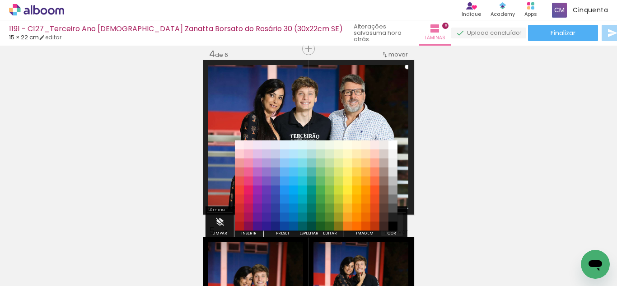
click at [391, 219] on iron-icon "color picker" at bounding box center [392, 222] width 10 height 10
click at [392, 223] on paper-item "#000000" at bounding box center [392, 226] width 9 height 9
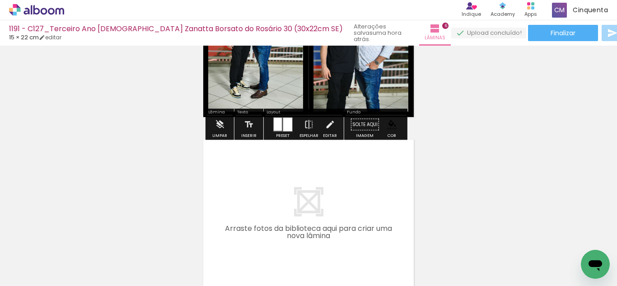
scroll to position [1084, 0]
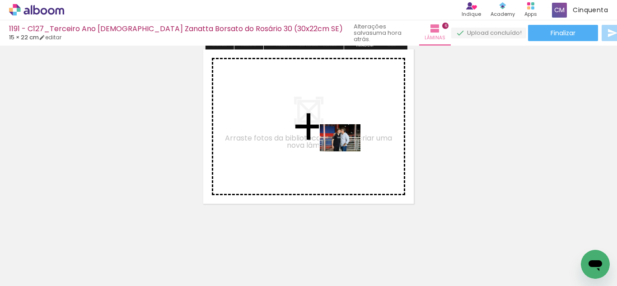
drag, startPoint x: 219, startPoint y: 248, endPoint x: 312, endPoint y: 204, distance: 103.8
click at [346, 151] on quentale-workspace at bounding box center [308, 143] width 617 height 286
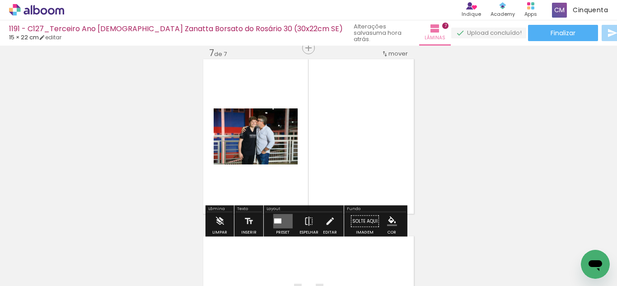
scroll to position [1074, 0]
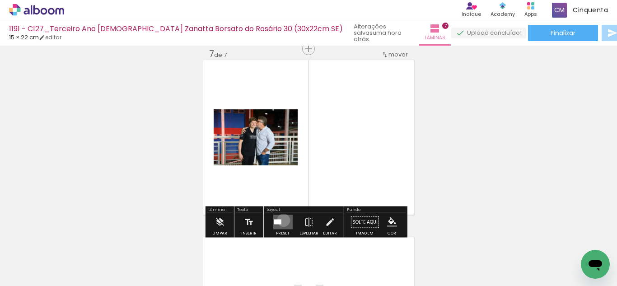
click at [281, 220] on quentale-layouter at bounding box center [282, 222] width 19 height 14
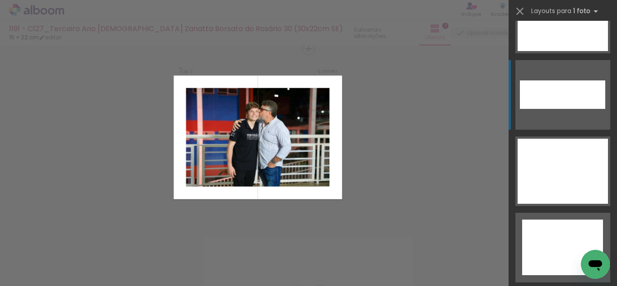
scroll to position [4056, 0]
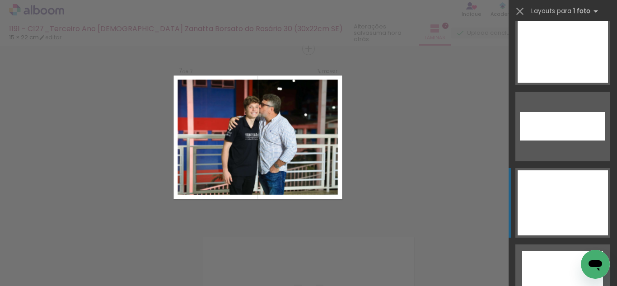
click at [572, 212] on div at bounding box center [562, 202] width 90 height 65
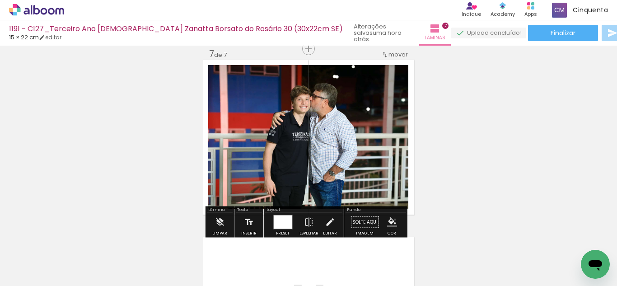
click at [391, 219] on iron-icon "color picker" at bounding box center [392, 222] width 10 height 10
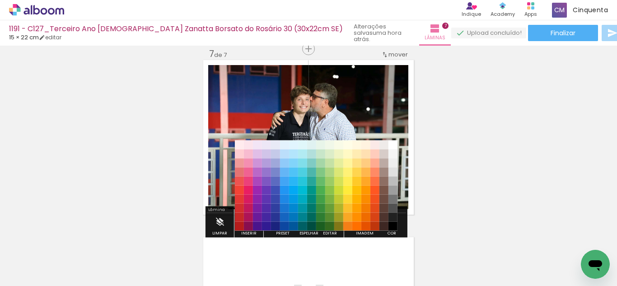
click at [392, 219] on paper-item "#212121" at bounding box center [392, 217] width 9 height 9
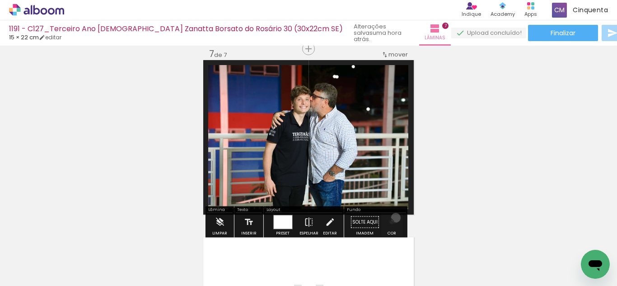
click at [392, 218] on iron-icon "color picker" at bounding box center [392, 222] width 10 height 10
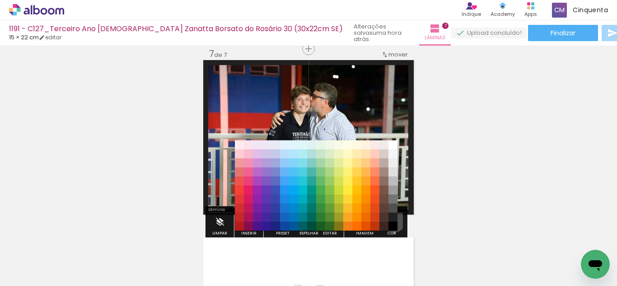
click at [391, 221] on div "#ffebee #ffcdd2 #ef9a9a #e57373 #ef5350 #f44336 #e53935 #d32f2f #c62828 #b71c1c…" at bounding box center [316, 190] width 163 height 90
click at [391, 224] on paper-item "#000000" at bounding box center [392, 226] width 9 height 9
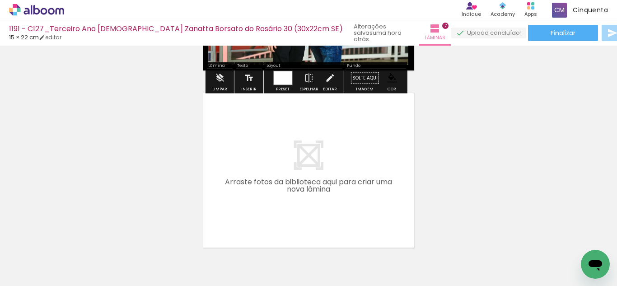
scroll to position [1254, 0]
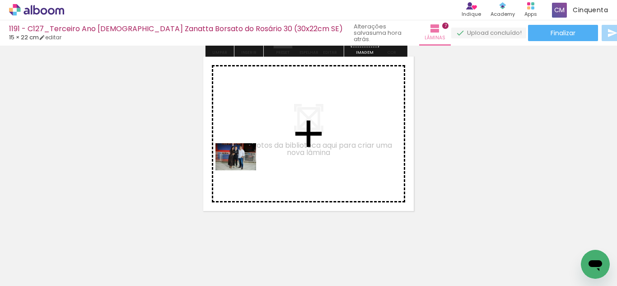
drag, startPoint x: 164, startPoint y: 254, endPoint x: 242, endPoint y: 170, distance: 115.0
click at [242, 170] on quentale-workspace at bounding box center [308, 143] width 617 height 286
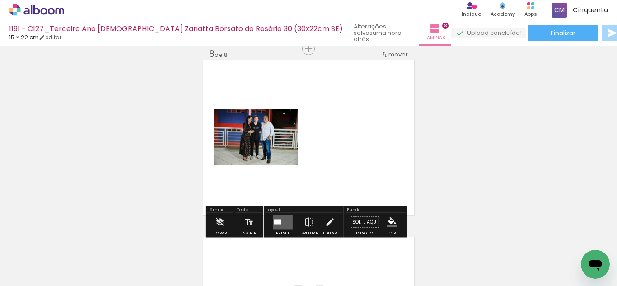
scroll to position [1251, 0]
click at [288, 220] on quentale-layouter at bounding box center [282, 222] width 19 height 14
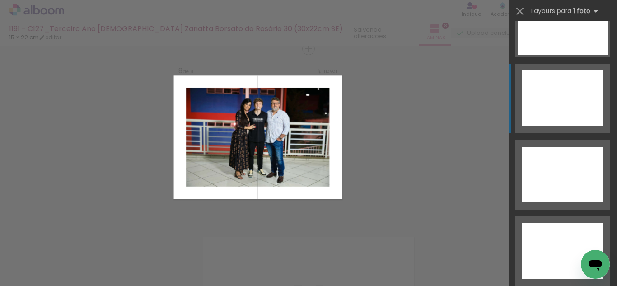
scroll to position [4146, 0]
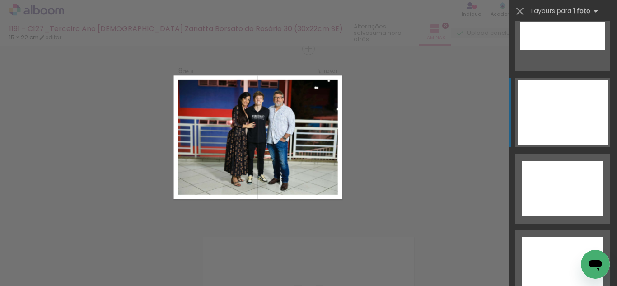
click at [554, 112] on div at bounding box center [562, 112] width 90 height 65
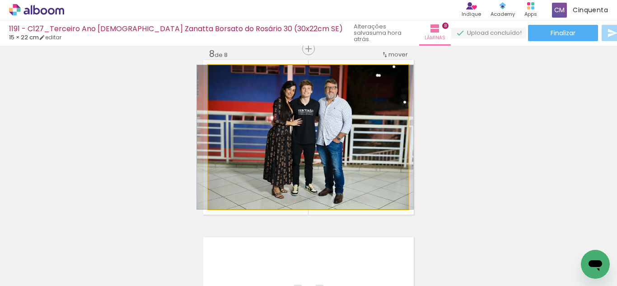
drag, startPoint x: 363, startPoint y: 125, endPoint x: 359, endPoint y: 131, distance: 7.1
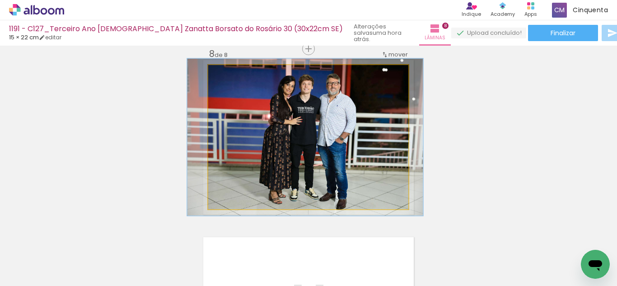
drag, startPoint x: 229, startPoint y: 78, endPoint x: 232, endPoint y: 83, distance: 5.7
type paper-slider "109"
click at [232, 83] on quentale-photo at bounding box center [308, 137] width 200 height 144
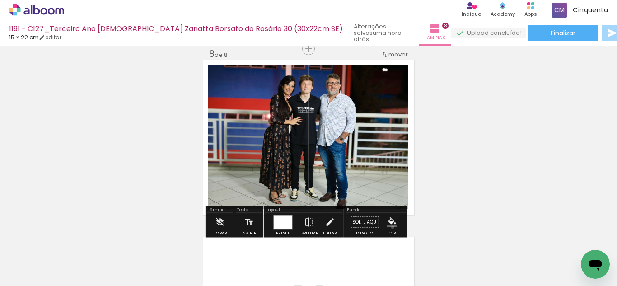
click at [389, 227] on paper-menu-button "#ffebee #ffcdd2 #ef9a9a #e57373 #ef5350 #f44336 #e53935 #d32f2f #c62828 #b71c1c…" at bounding box center [391, 222] width 17 height 17
click at [389, 220] on iron-icon "color picker" at bounding box center [392, 222] width 10 height 10
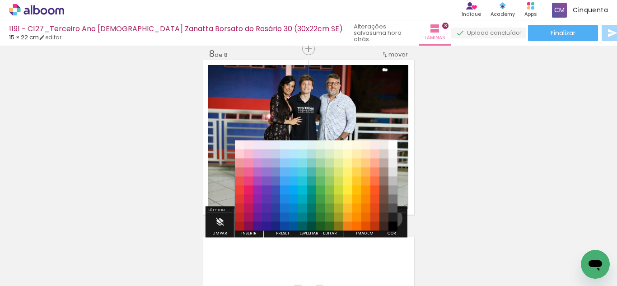
click at [389, 218] on paper-item "#212121" at bounding box center [392, 217] width 9 height 9
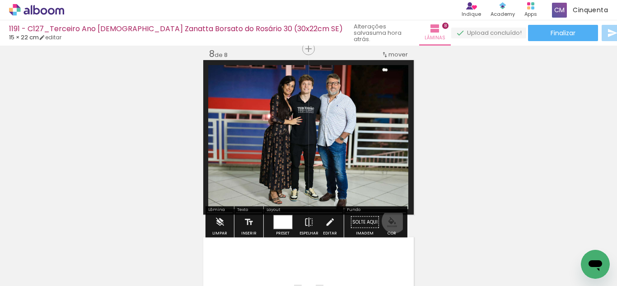
click at [390, 221] on iron-icon "color picker" at bounding box center [392, 222] width 10 height 10
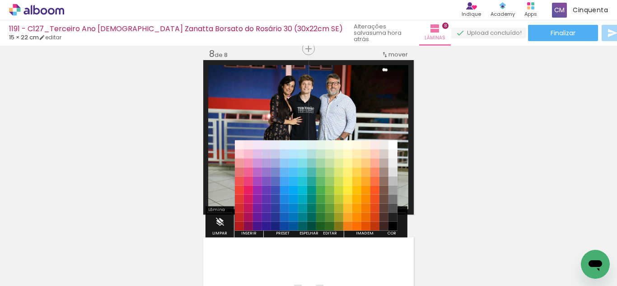
click at [395, 228] on paper-item "#000000" at bounding box center [392, 226] width 9 height 9
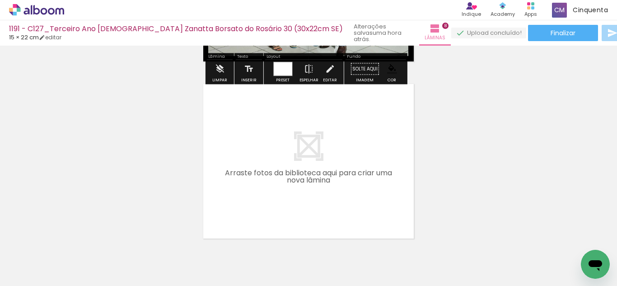
scroll to position [1431, 0]
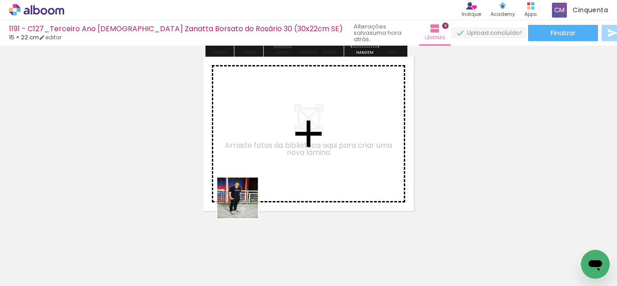
drag, startPoint x: 176, startPoint y: 258, endPoint x: 253, endPoint y: 182, distance: 107.9
click at [253, 182] on quentale-workspace at bounding box center [308, 143] width 617 height 286
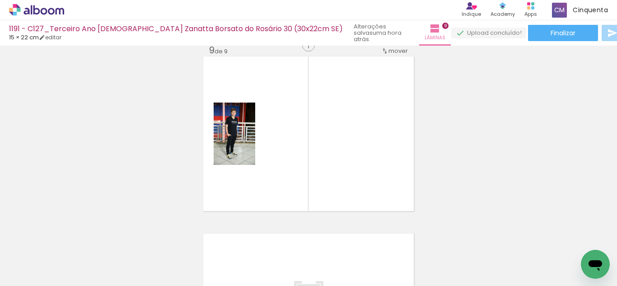
scroll to position [1428, 0]
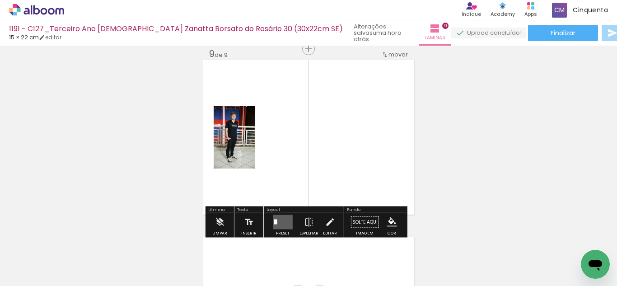
drag, startPoint x: 275, startPoint y: 221, endPoint x: 344, endPoint y: 221, distance: 70.0
click at [275, 221] on quentale-layouter at bounding box center [282, 222] width 19 height 14
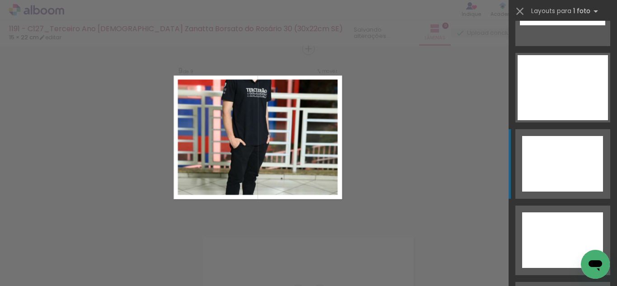
scroll to position [4081, 0]
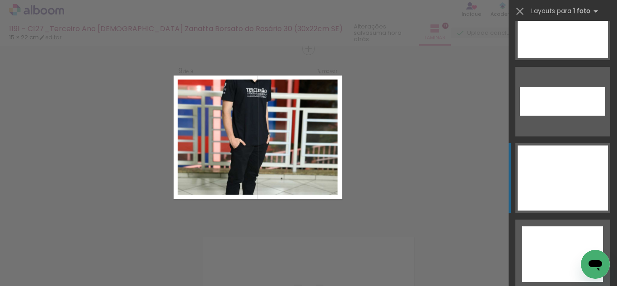
click at [559, 169] on div at bounding box center [562, 177] width 90 height 65
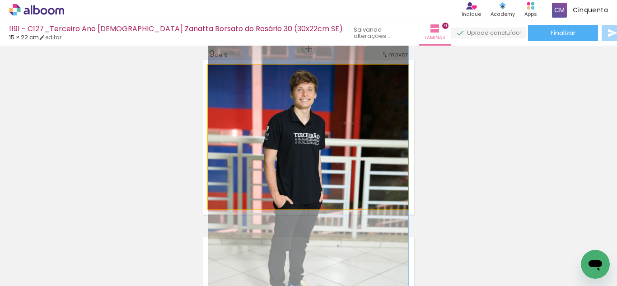
drag, startPoint x: 339, startPoint y: 112, endPoint x: 341, endPoint y: 169, distance: 56.9
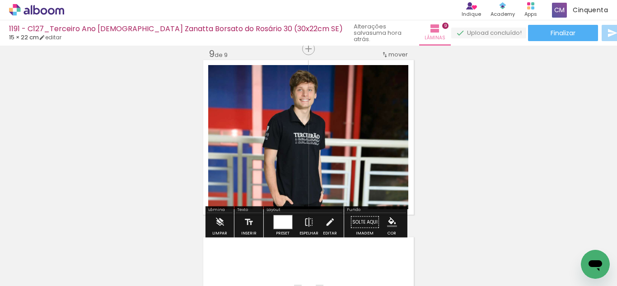
click at [387, 218] on iron-icon "color picker" at bounding box center [392, 222] width 10 height 10
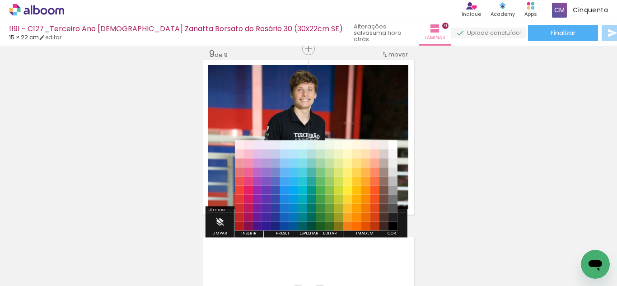
click at [392, 216] on paper-item "#212121" at bounding box center [392, 217] width 9 height 9
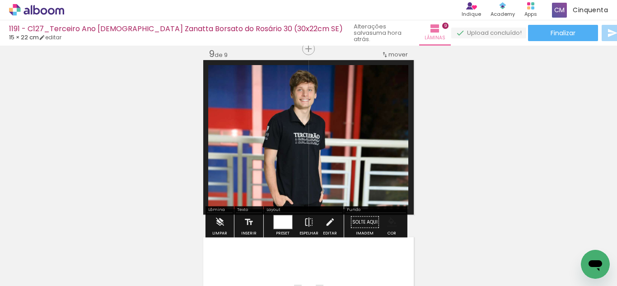
click at [396, 221] on paper-menu-button "#ffebee #ffcdd2 #ef9a9a #e57373 #ef5350 #f44336 #e53935 #d32f2f #c62828 #b71c1c…" at bounding box center [391, 222] width 17 height 17
click at [391, 223] on iron-icon "color picker" at bounding box center [392, 222] width 10 height 10
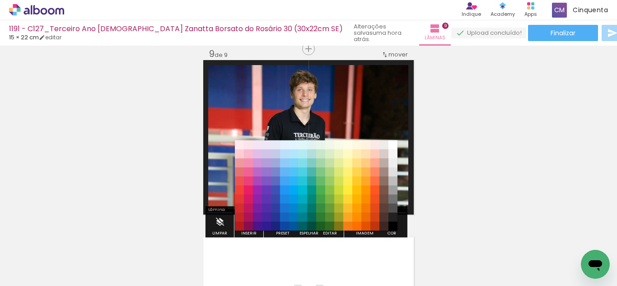
click at [392, 226] on paper-item "#000000" at bounding box center [392, 226] width 9 height 9
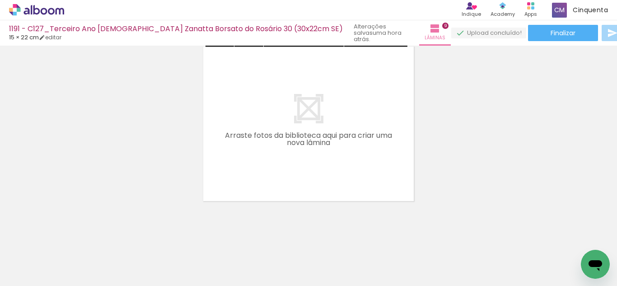
scroll to position [1621, 0]
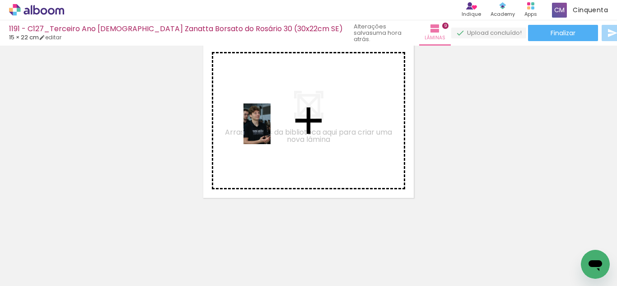
drag, startPoint x: 269, startPoint y: 276, endPoint x: 284, endPoint y: 285, distance: 17.4
click at [268, 122] on quentale-workspace at bounding box center [308, 143] width 617 height 286
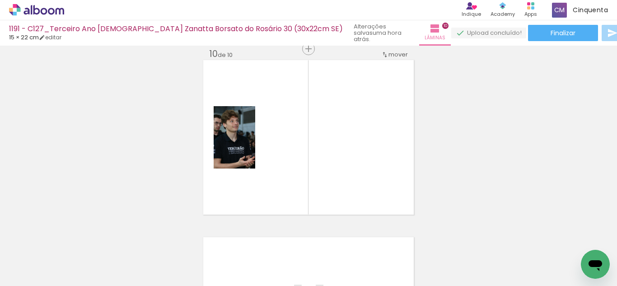
scroll to position [0, 0]
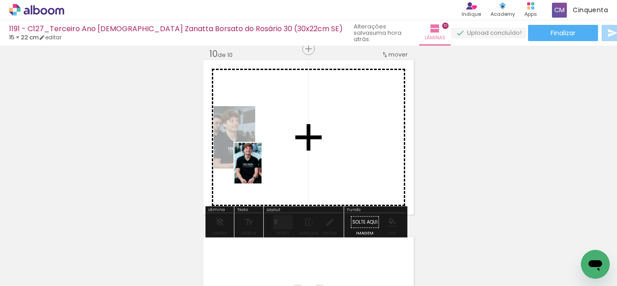
drag, startPoint x: 94, startPoint y: 261, endPoint x: 269, endPoint y: 166, distance: 199.2
click at [269, 166] on quentale-workspace at bounding box center [308, 143] width 617 height 286
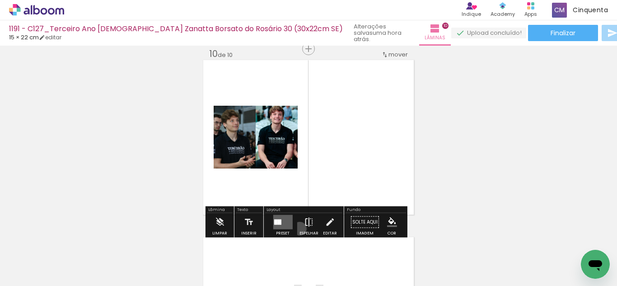
click at [298, 228] on paper-button "Espelhar" at bounding box center [308, 224] width 23 height 23
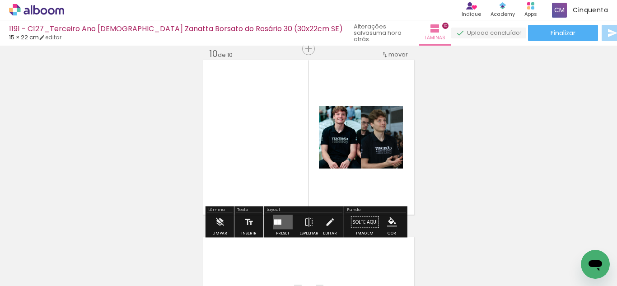
click at [278, 214] on div at bounding box center [282, 222] width 24 height 18
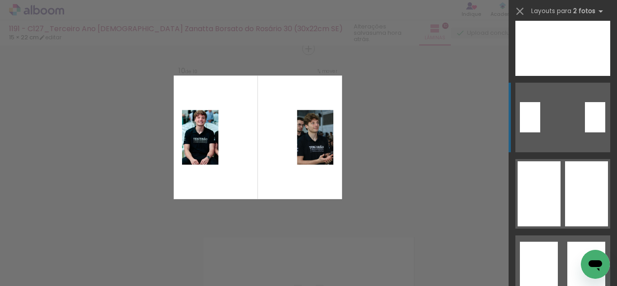
scroll to position [226, 0]
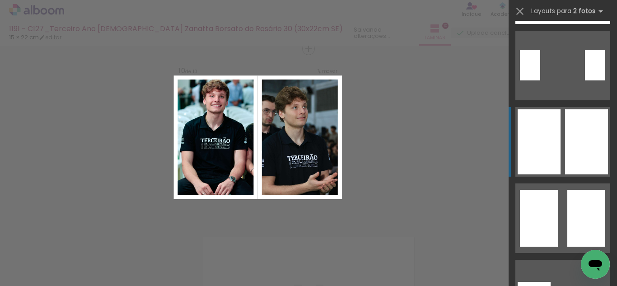
click at [548, 163] on div at bounding box center [538, 141] width 43 height 65
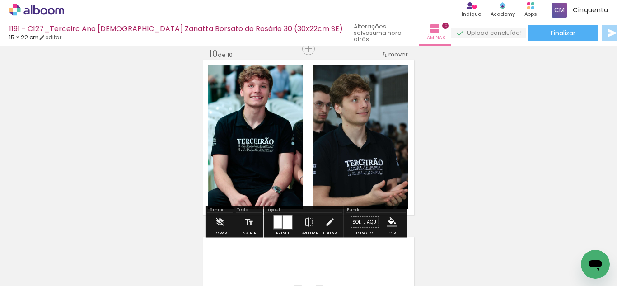
click at [387, 219] on iron-icon "color picker" at bounding box center [392, 222] width 10 height 10
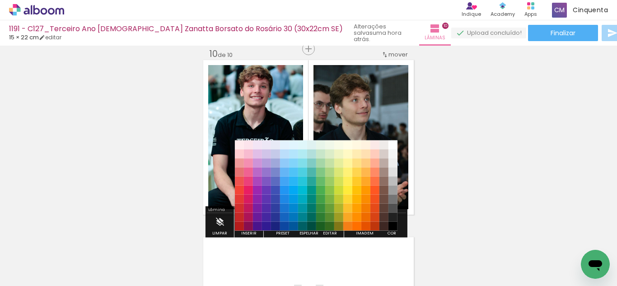
click at [388, 215] on div "#ffebee #ffcdd2 #ef9a9a #e57373 #ef5350 #f44336 #e53935 #d32f2f #c62828 #b71c1c…" at bounding box center [316, 190] width 163 height 90
click at [388, 219] on paper-item "#4e342e" at bounding box center [383, 217] width 9 height 9
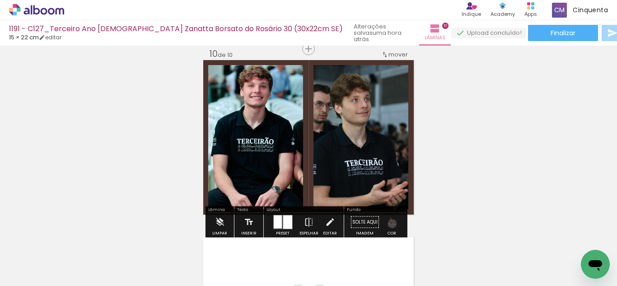
click at [389, 223] on iron-icon "color picker" at bounding box center [392, 222] width 10 height 10
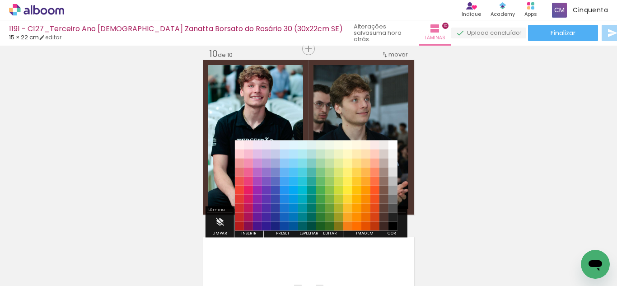
click at [391, 224] on paper-item "#000000" at bounding box center [392, 226] width 9 height 9
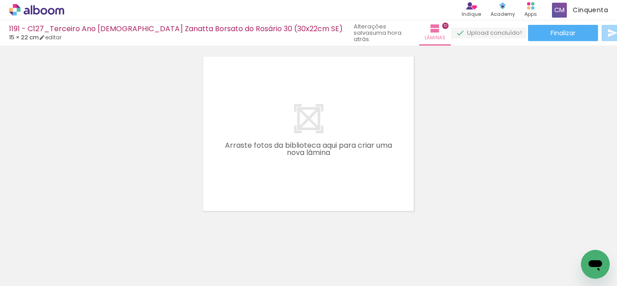
scroll to position [0, 320]
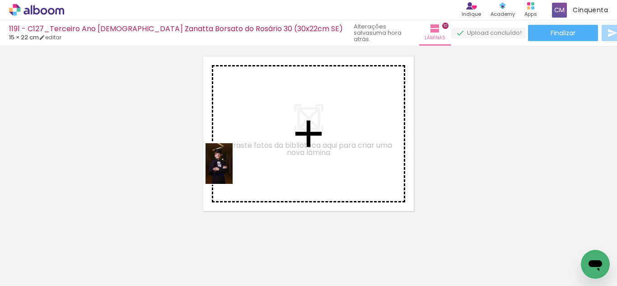
drag, startPoint x: 176, startPoint y: 263, endPoint x: 233, endPoint y: 170, distance: 108.4
click at [233, 170] on quentale-workspace at bounding box center [308, 143] width 617 height 286
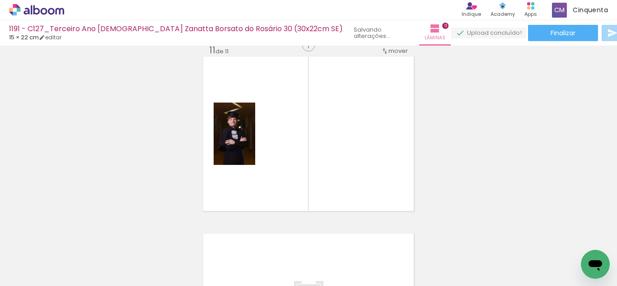
scroll to position [1782, 0]
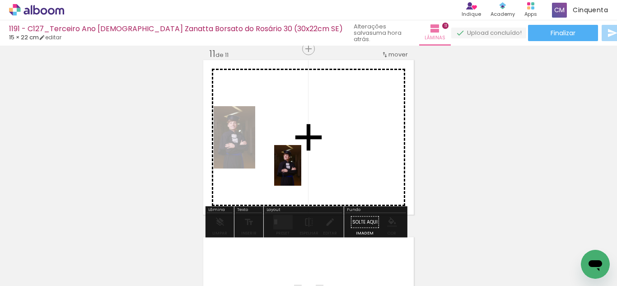
drag, startPoint x: 224, startPoint y: 258, endPoint x: 301, endPoint y: 172, distance: 115.1
click at [301, 172] on quentale-workspace at bounding box center [308, 143] width 617 height 286
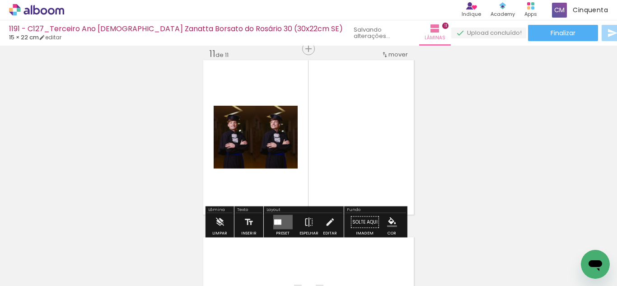
scroll to position [0, 219]
click at [283, 222] on quentale-layouter at bounding box center [282, 222] width 19 height 14
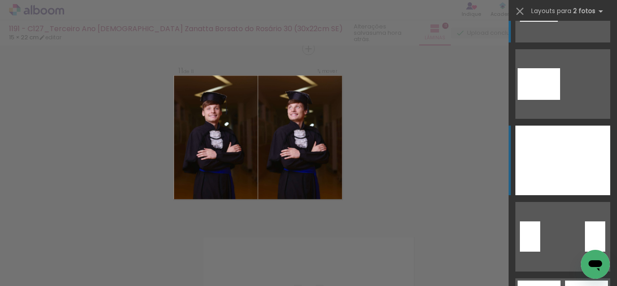
scroll to position [135, 0]
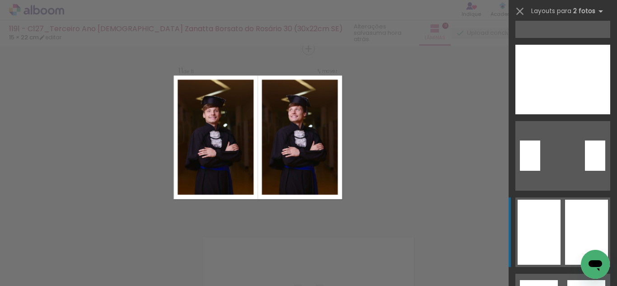
click at [568, 224] on div at bounding box center [586, 232] width 43 height 65
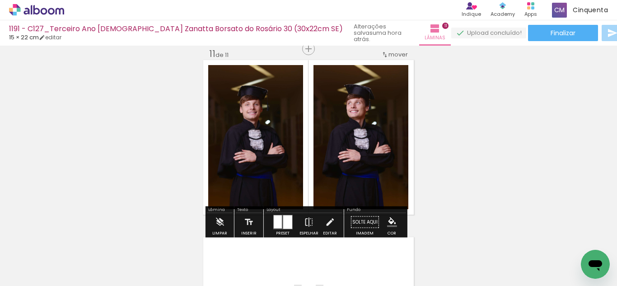
click at [391, 227] on paper-menu-button "#ffebee #ffcdd2 #ef9a9a #e57373 #ef5350 #f44336 #e53935 #d32f2f #c62828 #b71c1c…" at bounding box center [391, 222] width 17 height 17
click at [390, 224] on iron-icon "color picker" at bounding box center [392, 222] width 10 height 10
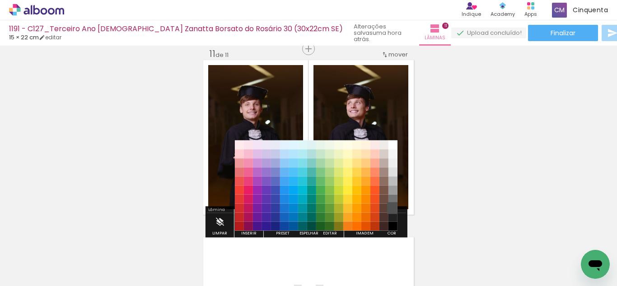
click at [389, 210] on paper-item "#515151" at bounding box center [392, 208] width 9 height 9
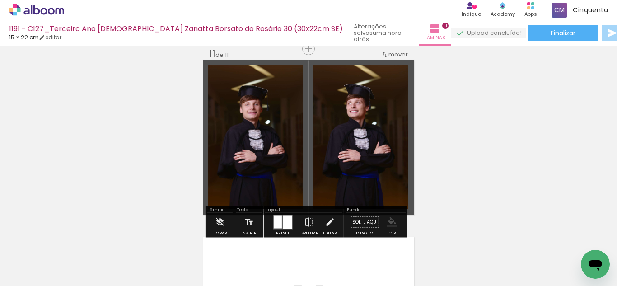
click at [387, 216] on paper-menu-button "#ffebee #ffcdd2 #ef9a9a #e57373 #ef5350 #f44336 #e53935 #d32f2f #c62828 #b71c1c…" at bounding box center [391, 222] width 17 height 17
click at [388, 223] on iron-icon "color picker" at bounding box center [392, 222] width 10 height 10
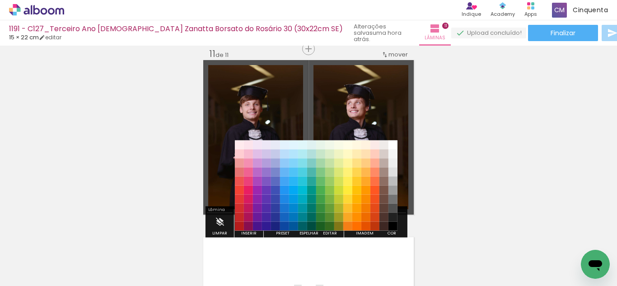
click at [391, 226] on paper-item "#000000" at bounding box center [392, 226] width 9 height 9
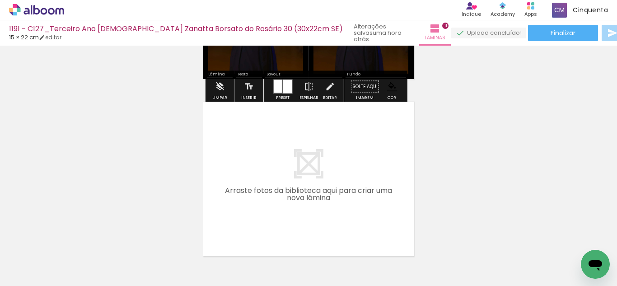
scroll to position [0, 0]
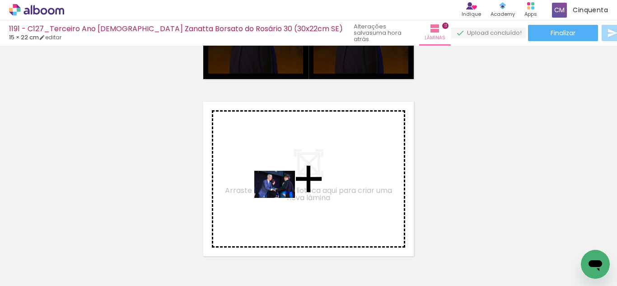
drag, startPoint x: 552, startPoint y: 264, endPoint x: 282, endPoint y: 197, distance: 278.1
click at [282, 197] on quentale-workspace at bounding box center [308, 143] width 617 height 286
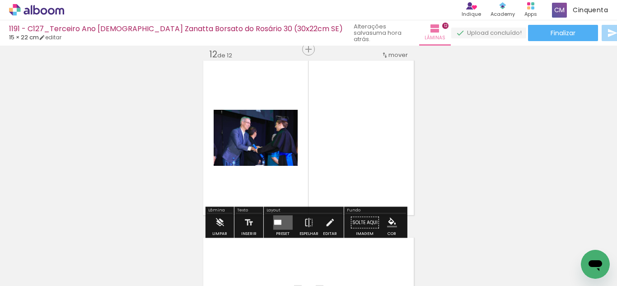
scroll to position [1959, 0]
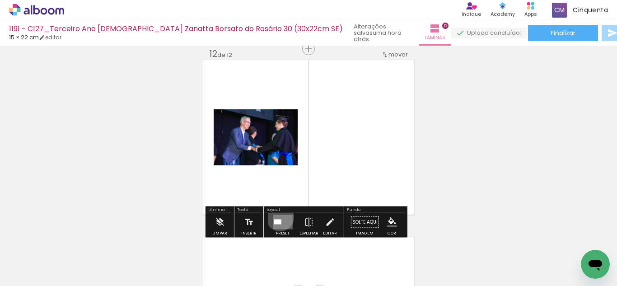
click at [278, 217] on quentale-layouter at bounding box center [282, 222] width 19 height 14
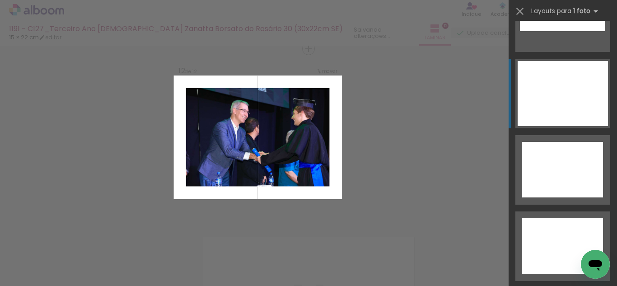
scroll to position [4101, 0]
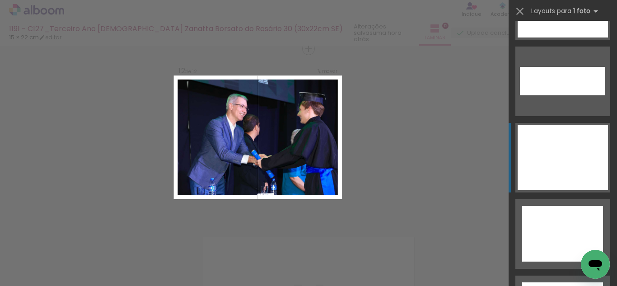
click at [556, 146] on div at bounding box center [562, 157] width 90 height 65
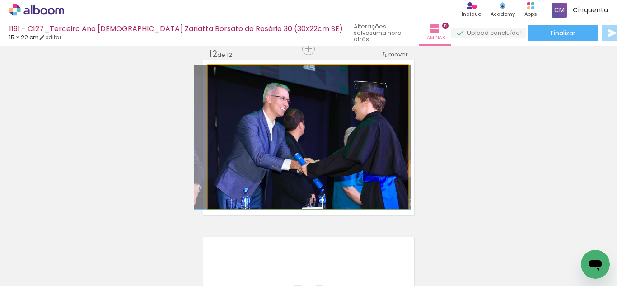
drag, startPoint x: 304, startPoint y: 141, endPoint x: 297, endPoint y: 140, distance: 6.8
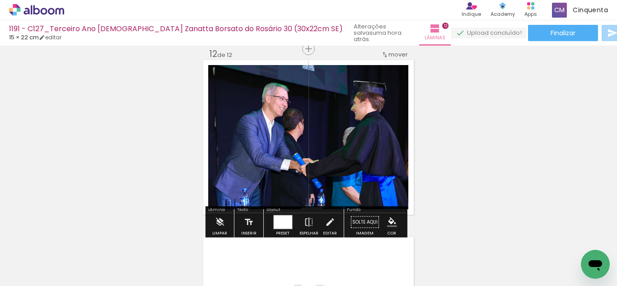
click at [389, 219] on iron-icon "color picker" at bounding box center [392, 222] width 10 height 10
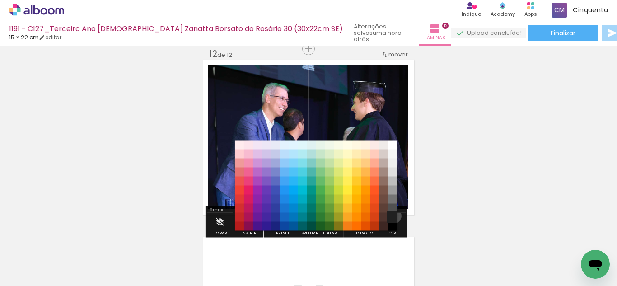
click at [390, 216] on paper-item "#212121" at bounding box center [392, 217] width 9 height 9
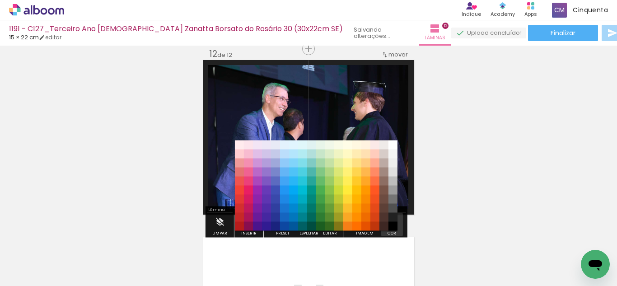
click at [390, 220] on iron-icon "color picker" at bounding box center [392, 222] width 10 height 10
click at [391, 224] on paper-item "#000000" at bounding box center [392, 226] width 9 height 9
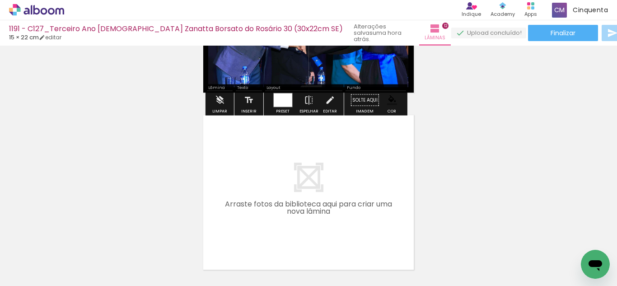
scroll to position [2094, 0]
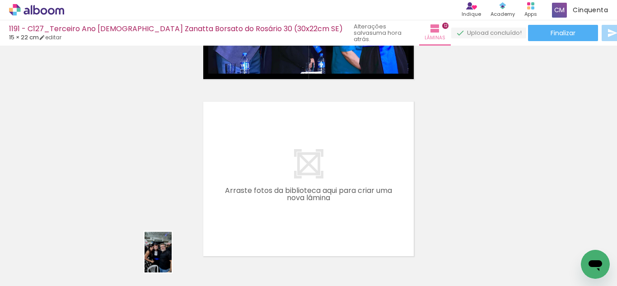
drag, startPoint x: 145, startPoint y: 256, endPoint x: 126, endPoint y: 270, distance: 23.9
click at [156, 261] on div at bounding box center [141, 255] width 30 height 45
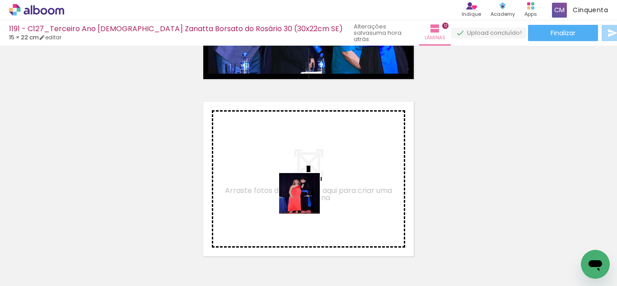
drag, startPoint x: 93, startPoint y: 271, endPoint x: 316, endPoint y: 191, distance: 237.1
click at [316, 191] on quentale-workspace at bounding box center [308, 143] width 617 height 286
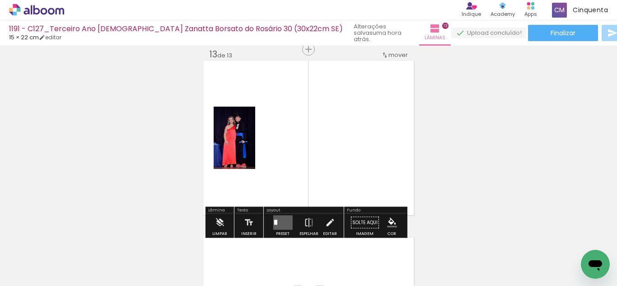
scroll to position [2136, 0]
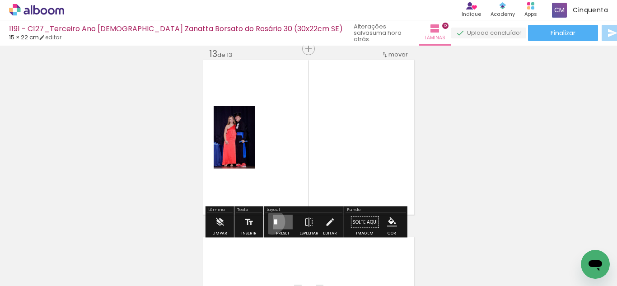
click at [270, 221] on div at bounding box center [282, 222] width 24 height 18
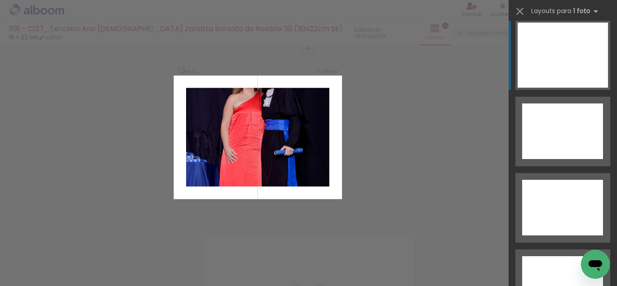
scroll to position [4192, 0]
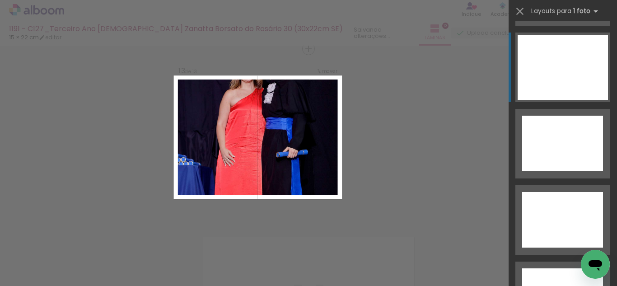
click at [539, 86] on div at bounding box center [562, 67] width 90 height 65
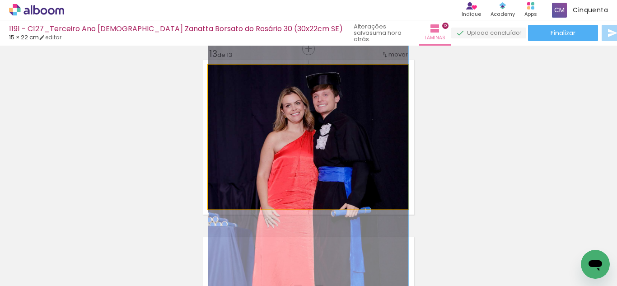
drag, startPoint x: 294, startPoint y: 108, endPoint x: 288, endPoint y: 162, distance: 54.5
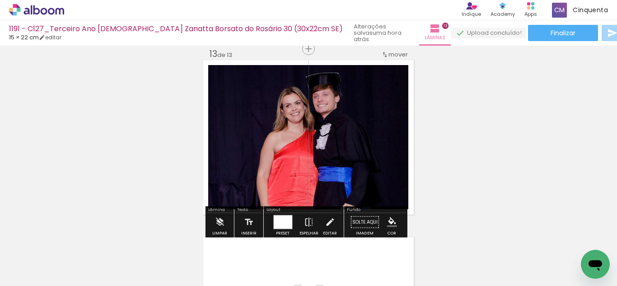
click at [390, 228] on paper-menu-button "#ffebee #ffcdd2 #ef9a9a #e57373 #ef5350 #f44336 #e53935 #d32f2f #c62828 #b71c1c…" at bounding box center [391, 222] width 17 height 17
click at [393, 220] on iron-icon "color picker" at bounding box center [392, 222] width 10 height 10
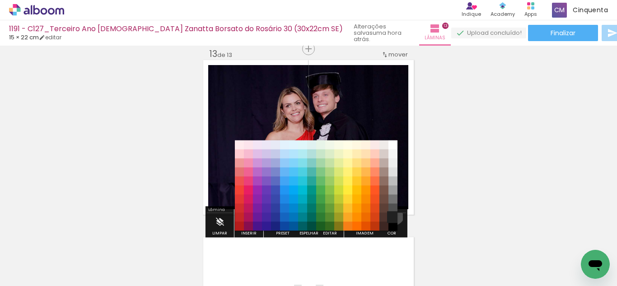
click at [390, 214] on paper-item "#212121" at bounding box center [392, 217] width 9 height 9
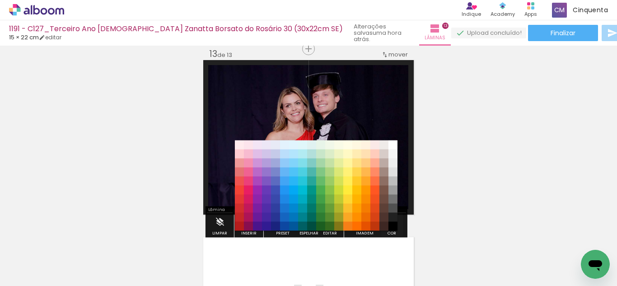
click at [390, 223] on iron-icon "color picker" at bounding box center [392, 222] width 10 height 10
click at [392, 224] on paper-item "#000000" at bounding box center [392, 226] width 9 height 9
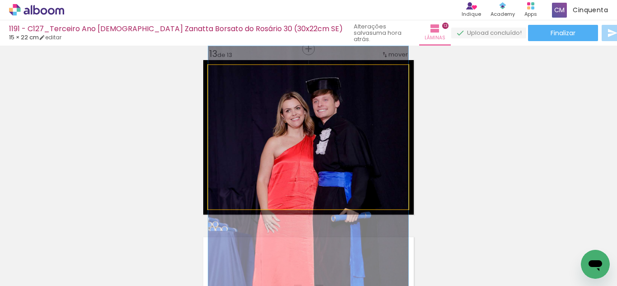
drag, startPoint x: 332, startPoint y: 157, endPoint x: 334, endPoint y: 162, distance: 5.3
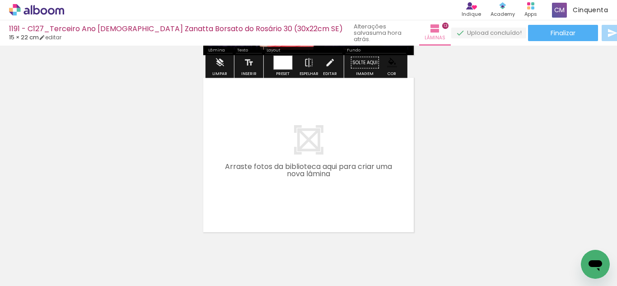
scroll to position [2316, 0]
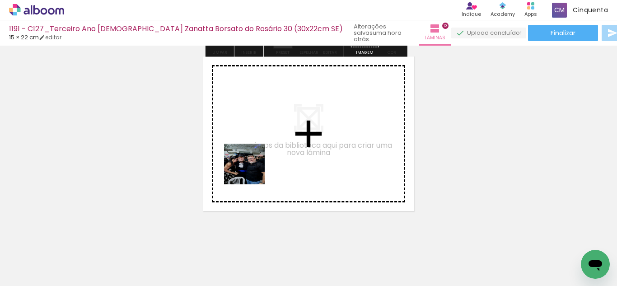
drag, startPoint x: 82, startPoint y: 256, endPoint x: 293, endPoint y: 146, distance: 238.9
click at [293, 146] on quentale-workspace at bounding box center [308, 143] width 617 height 286
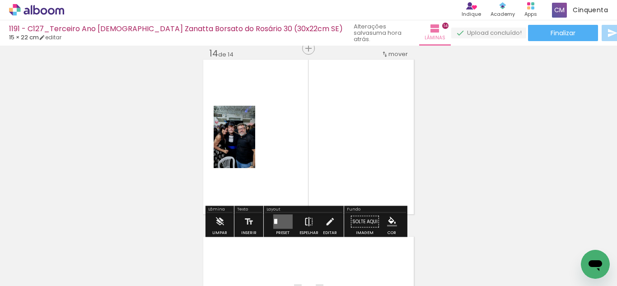
scroll to position [2312, 0]
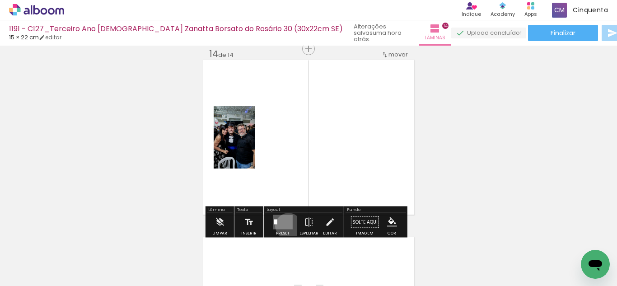
click at [286, 226] on quentale-layouter at bounding box center [282, 222] width 19 height 14
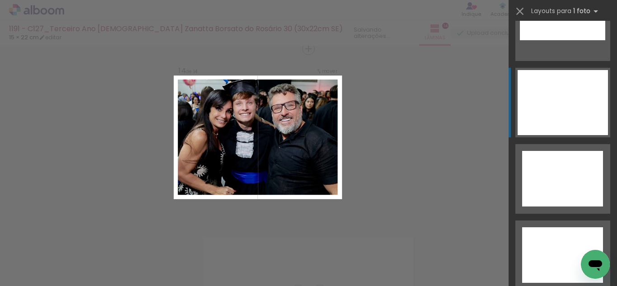
scroll to position [4101, 0]
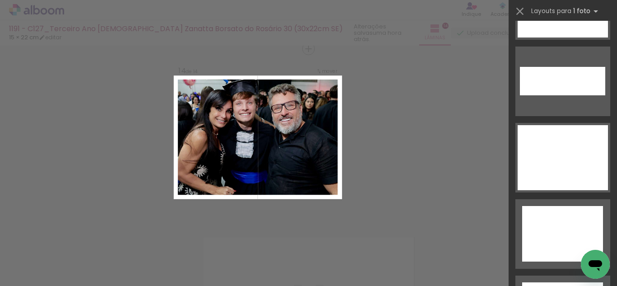
drag, startPoint x: 538, startPoint y: 153, endPoint x: 376, endPoint y: 164, distance: 162.1
click at [538, 154] on div at bounding box center [562, 157] width 90 height 65
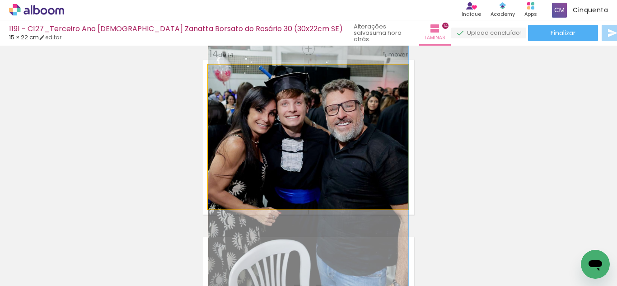
drag, startPoint x: 256, startPoint y: 121, endPoint x: 257, endPoint y: 130, distance: 8.7
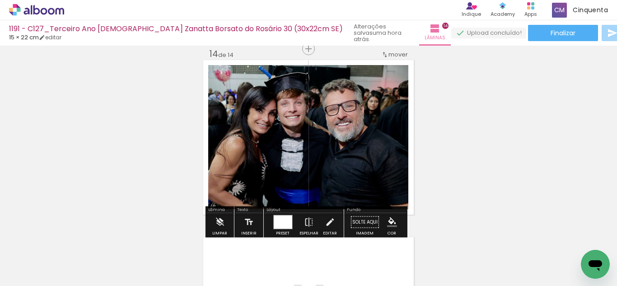
click at [391, 221] on iron-icon "color picker" at bounding box center [392, 222] width 10 height 10
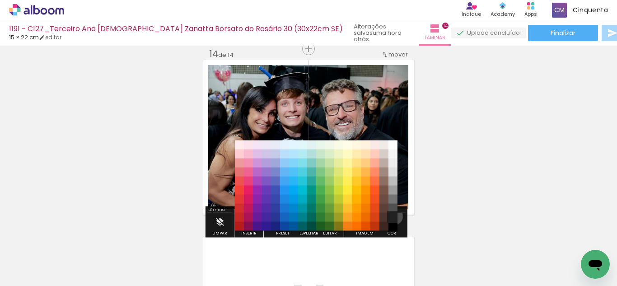
click at [391, 216] on paper-item "#212121" at bounding box center [392, 217] width 9 height 9
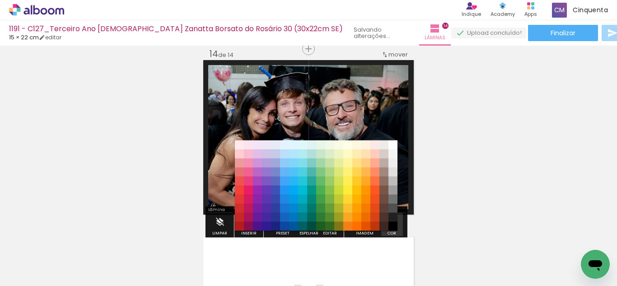
click at [383, 226] on paper-menu-button "#ffebee #ffcdd2 #ef9a9a #e57373 #ef5350 #f44336 #e53935 #d32f2f #c62828 #b71c1c…" at bounding box center [391, 222] width 17 height 17
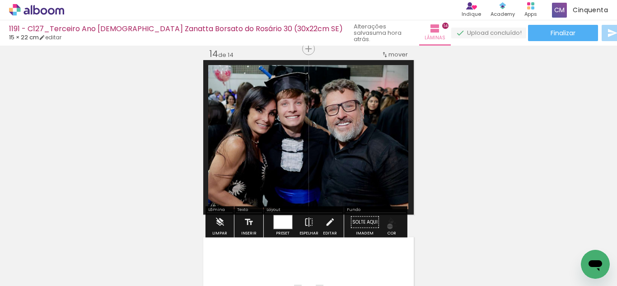
click at [387, 226] on iron-icon "color picker" at bounding box center [392, 222] width 10 height 10
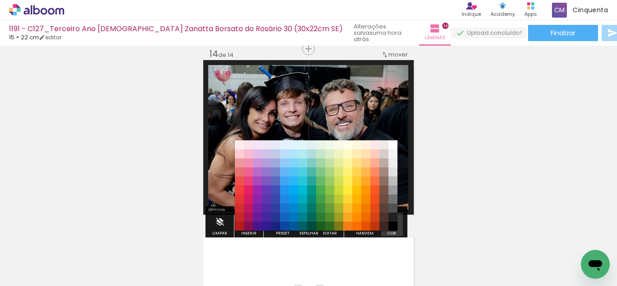
drag, startPoint x: 387, startPoint y: 219, endPoint x: 406, endPoint y: 233, distance: 23.3
click at [390, 221] on paper-menu-button "#ffebee #ffcdd2 #ef9a9a #e57373 #ef5350 #f44336 #e53935 #d32f2f #c62828 #b71c1c…" at bounding box center [391, 222] width 17 height 17
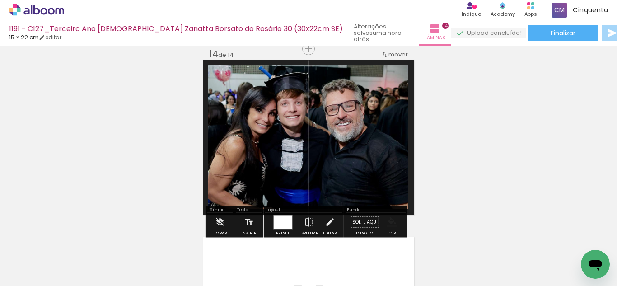
click at [392, 222] on iron-icon "color picker" at bounding box center [392, 222] width 10 height 10
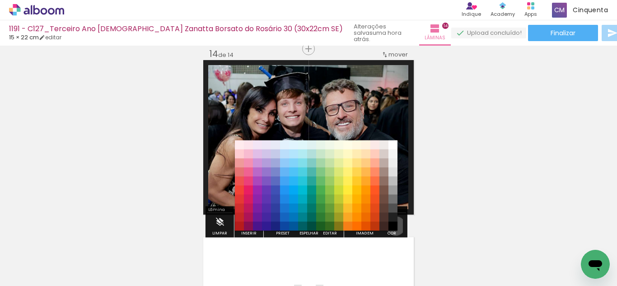
click at [392, 226] on paper-item "#000000" at bounding box center [392, 226] width 9 height 9
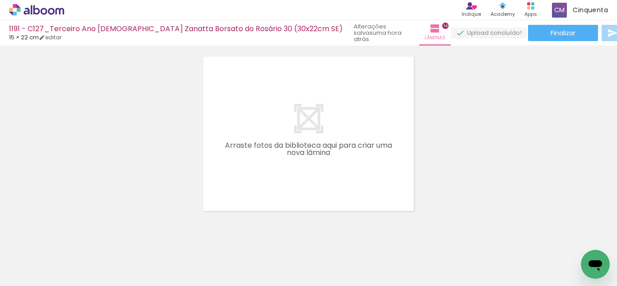
scroll to position [0, 67]
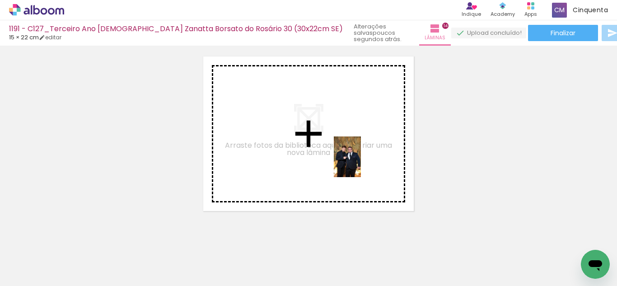
drag, startPoint x: 489, startPoint y: 269, endPoint x: 437, endPoint y: 233, distance: 62.2
click at [360, 165] on quentale-workspace at bounding box center [308, 143] width 617 height 286
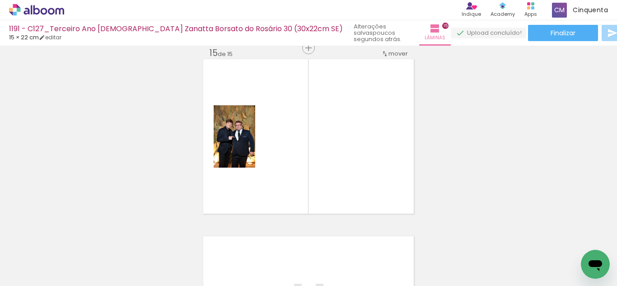
scroll to position [2489, 0]
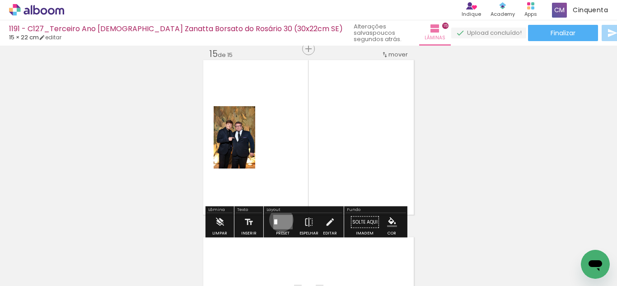
click at [279, 219] on quentale-layouter at bounding box center [282, 222] width 19 height 14
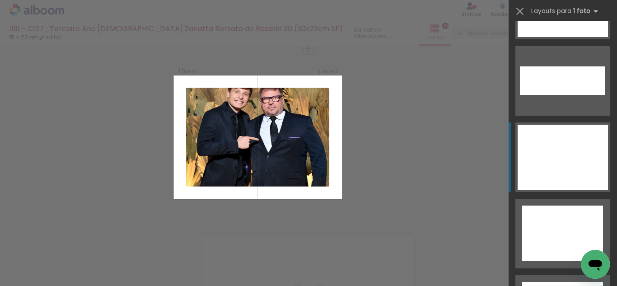
scroll to position [4101, 0]
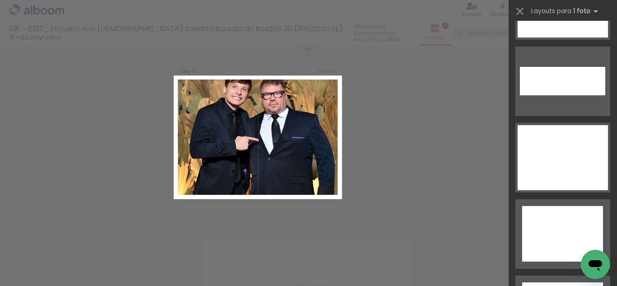
drag, startPoint x: 536, startPoint y: 150, endPoint x: 367, endPoint y: 129, distance: 170.7
click at [535, 151] on div at bounding box center [562, 157] width 90 height 65
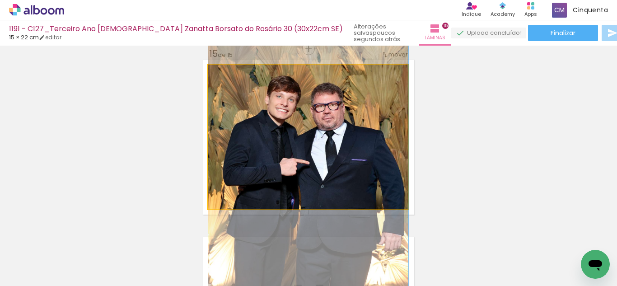
drag, startPoint x: 312, startPoint y: 103, endPoint x: 312, endPoint y: 126, distance: 22.1
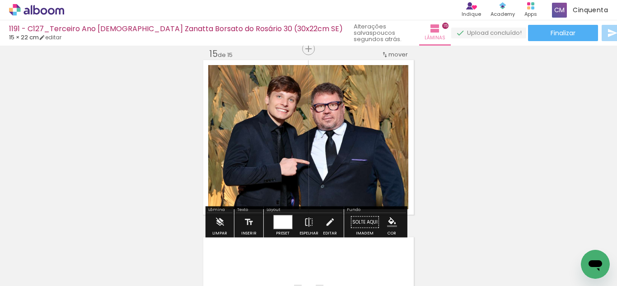
drag, startPoint x: 24, startPoint y: 280, endPoint x: 16, endPoint y: 285, distance: 9.1
click at [0, 284] on div "Biblioteca 11 de 31 fotos Todas as fotos Não utilizadas Adicionar Fotos" at bounding box center [0, 257] width 0 height 56
click at [18, 278] on iron-icon at bounding box center [13, 273] width 11 height 11
click at [0, 0] on input "file" at bounding box center [0, 0] width 0 height 0
click at [393, 222] on iron-icon "color picker" at bounding box center [392, 222] width 10 height 10
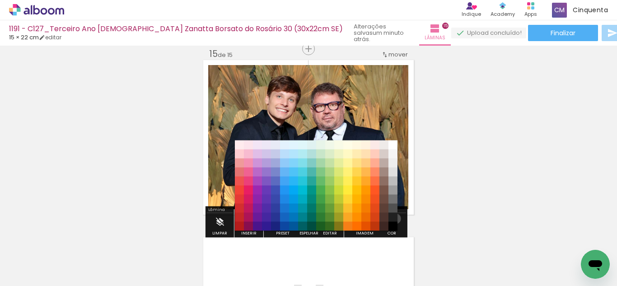
click at [392, 219] on paper-item "#212121" at bounding box center [392, 217] width 9 height 9
click at [391, 221] on div "#ffebee #ffcdd2 #ef9a9a #e57373 #ef5350 #f44336 #e53935 #d32f2f #c62828 #b71c1c…" at bounding box center [316, 190] width 163 height 90
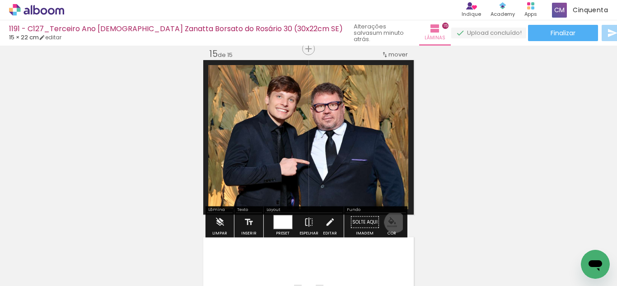
click at [391, 222] on iron-icon "color picker" at bounding box center [392, 222] width 10 height 10
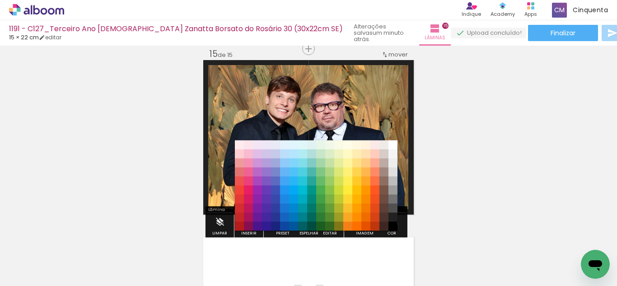
click at [393, 223] on paper-item "#000000" at bounding box center [392, 226] width 9 height 9
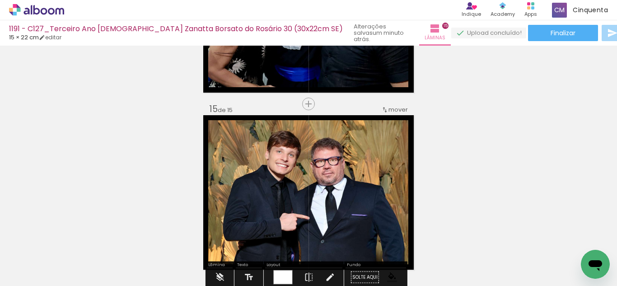
scroll to position [2444, 0]
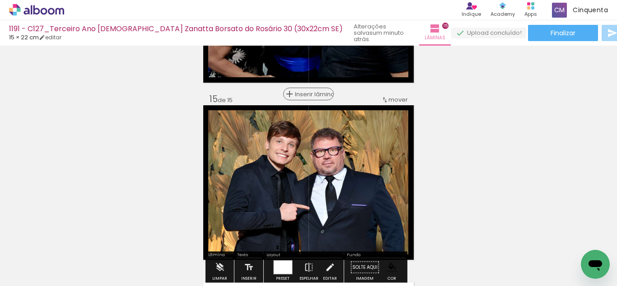
click at [306, 97] on span "Inserir lâmina" at bounding box center [312, 94] width 35 height 6
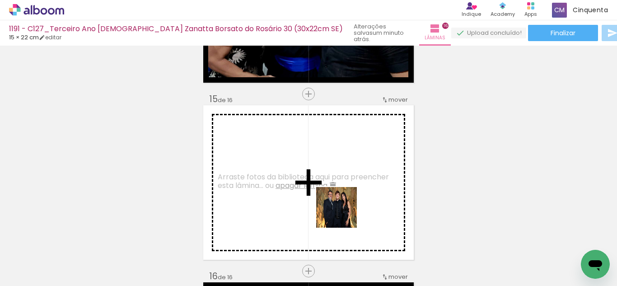
drag, startPoint x: 426, startPoint y: 253, endPoint x: 338, endPoint y: 210, distance: 97.5
click at [338, 210] on quentale-workspace at bounding box center [308, 143] width 617 height 286
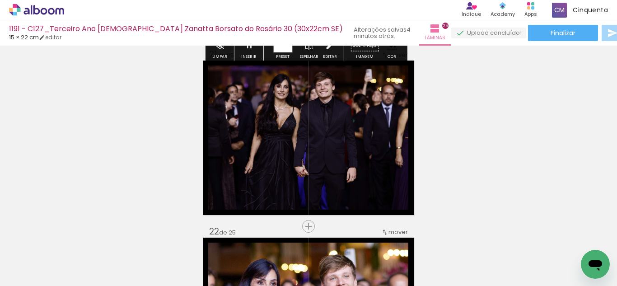
scroll to position [3559, 0]
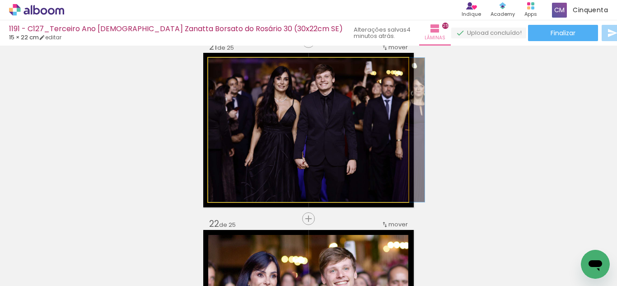
drag, startPoint x: 334, startPoint y: 138, endPoint x: 341, endPoint y: 159, distance: 21.8
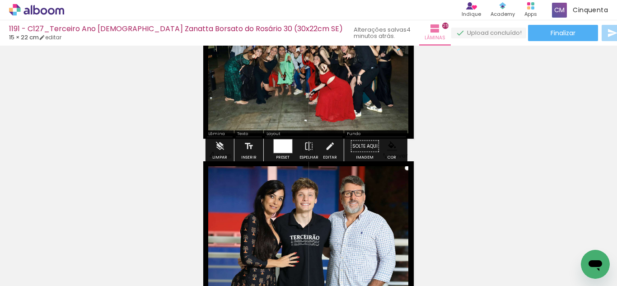
scroll to position [443, 0]
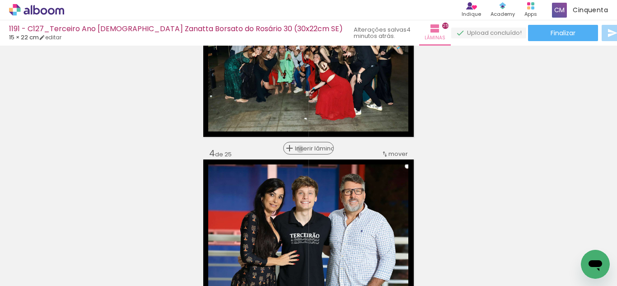
click at [305, 149] on span "Inserir lâmina" at bounding box center [312, 148] width 35 height 6
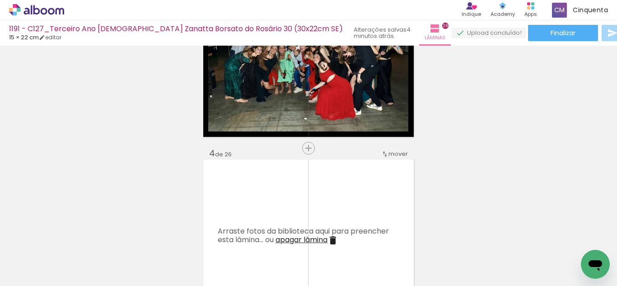
click at [21, 260] on input "Todas as fotos" at bounding box center [25, 259] width 34 height 8
click at [0, 0] on slot "Não utilizadas" at bounding box center [0, 0] width 0 height 0
type input "Não utilizadas"
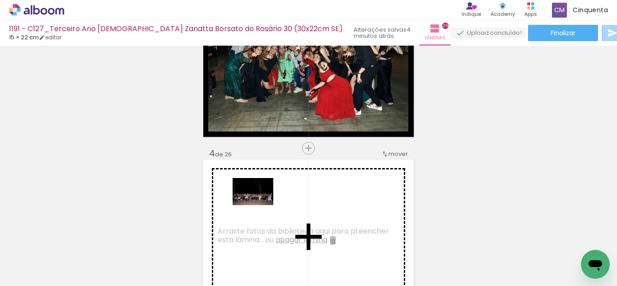
drag, startPoint x: 84, startPoint y: 251, endPoint x: 260, endPoint y: 205, distance: 181.2
click at [260, 205] on quentale-workspace at bounding box center [308, 143] width 617 height 286
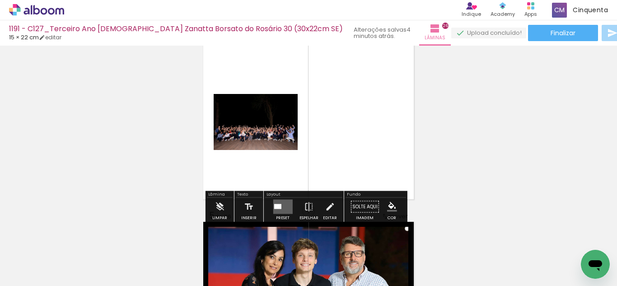
scroll to position [579, 0]
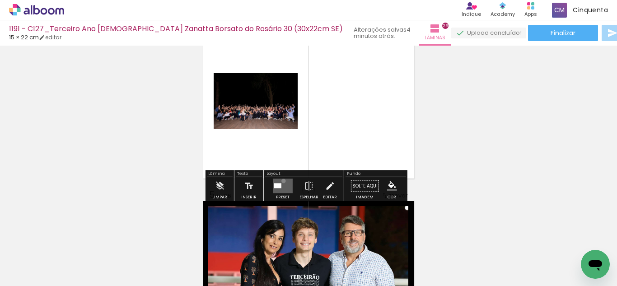
click at [281, 181] on quentale-layouter at bounding box center [282, 186] width 19 height 14
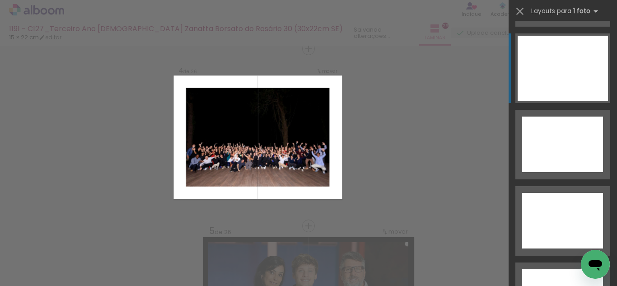
scroll to position [4146, 0]
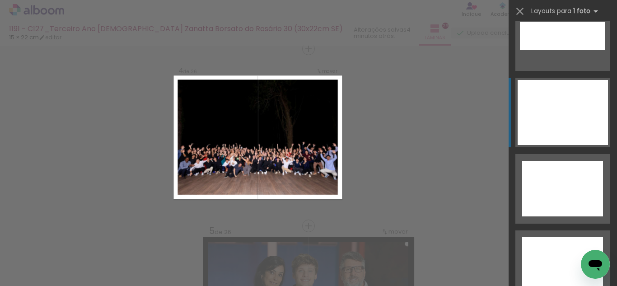
click at [573, 125] on div at bounding box center [562, 112] width 90 height 65
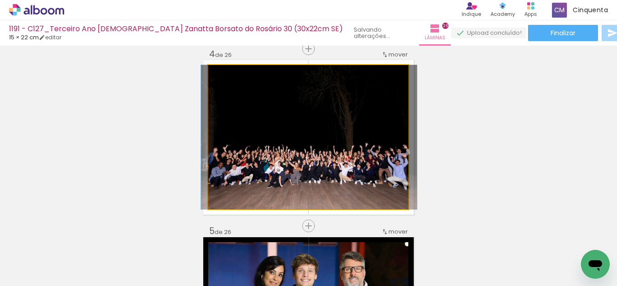
drag, startPoint x: 345, startPoint y: 190, endPoint x: 346, endPoint y: 185, distance: 5.0
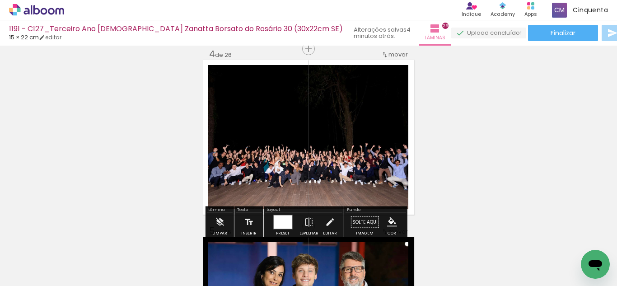
click at [391, 222] on iron-icon "color picker" at bounding box center [392, 222] width 10 height 10
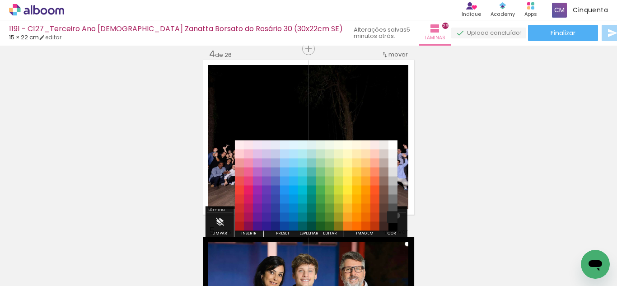
click at [394, 215] on paper-item "#212121" at bounding box center [392, 217] width 9 height 9
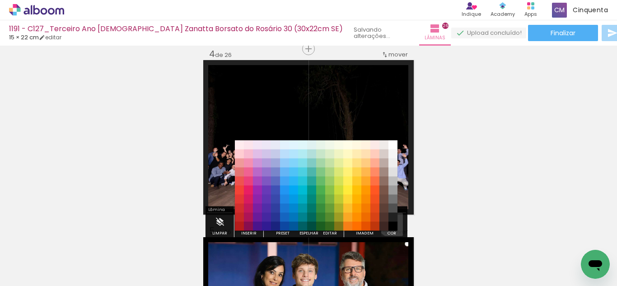
click at [393, 224] on iron-icon "color picker" at bounding box center [392, 222] width 10 height 10
click at [393, 224] on paper-item "#000000" at bounding box center [392, 226] width 9 height 9
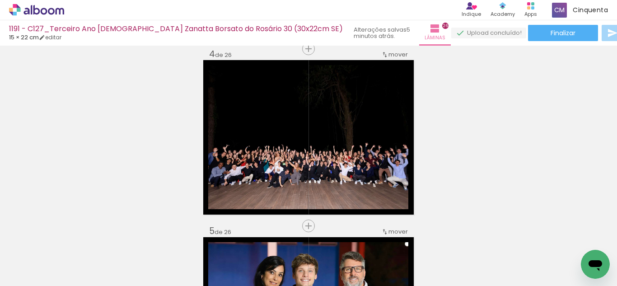
click at [59, 13] on icon at bounding box center [60, 11] width 9 height 7
